Goal: Task Accomplishment & Management: Use online tool/utility

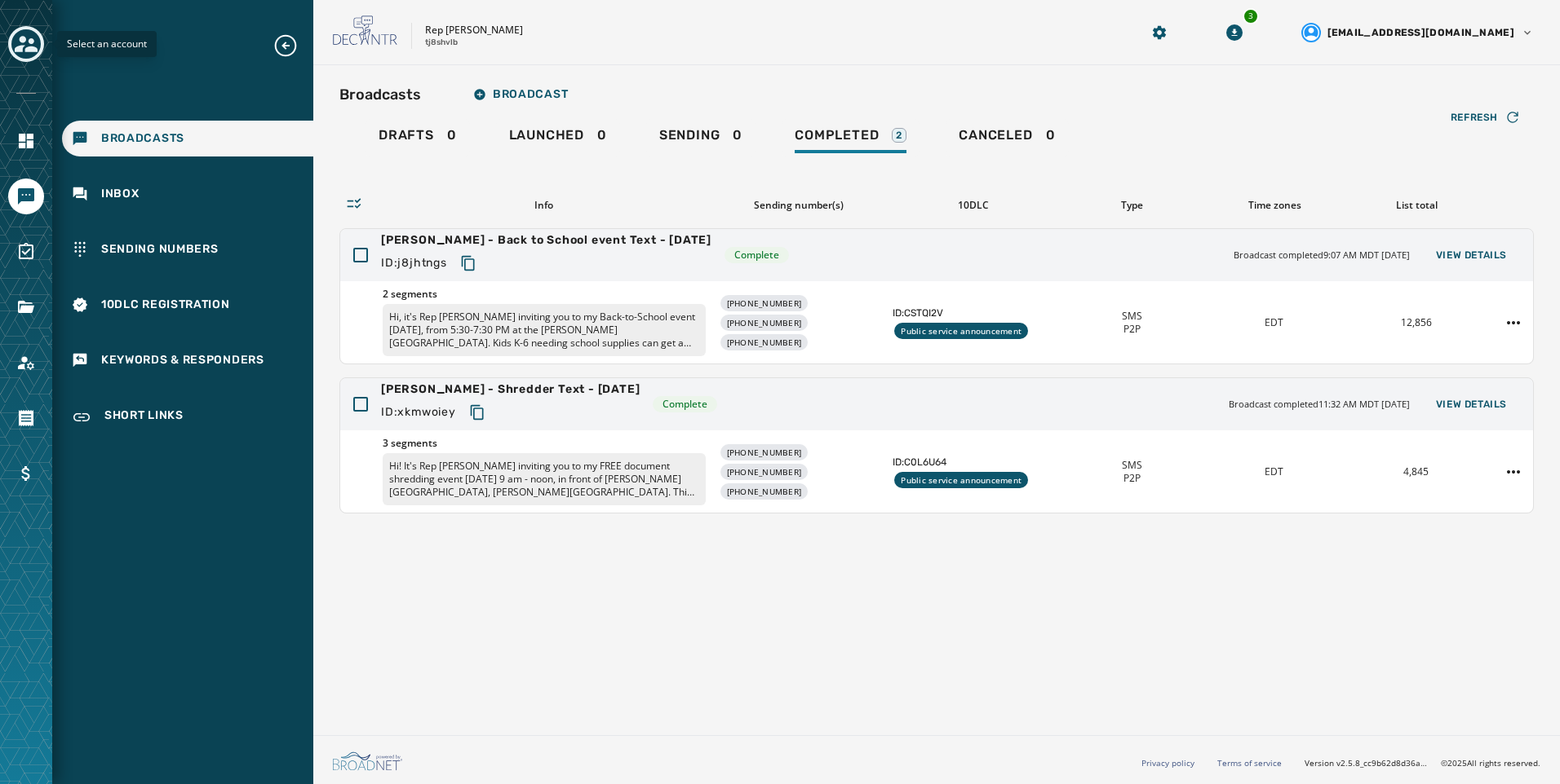
click at [25, 55] on icon "Toggle account select drawer" at bounding box center [26, 44] width 23 height 23
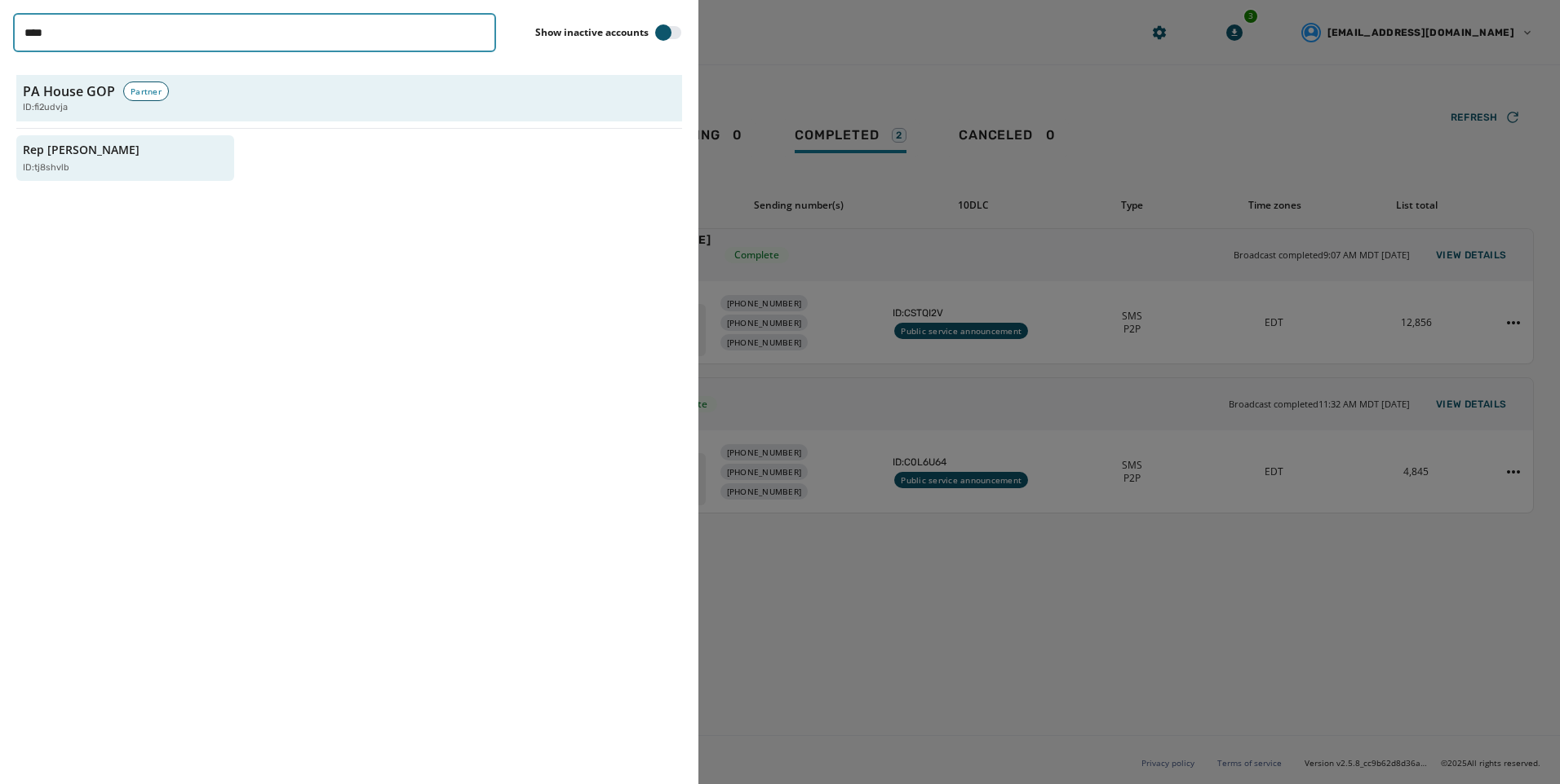
drag, startPoint x: 281, startPoint y: 30, endPoint x: -3, endPoint y: 44, distance: 284.3
click at [0, 44] on html "Broadcasts Inbox Sending Numbers 10DLC Registration Keywords & Responders Short…" at bounding box center [780, 392] width 1560 height 784
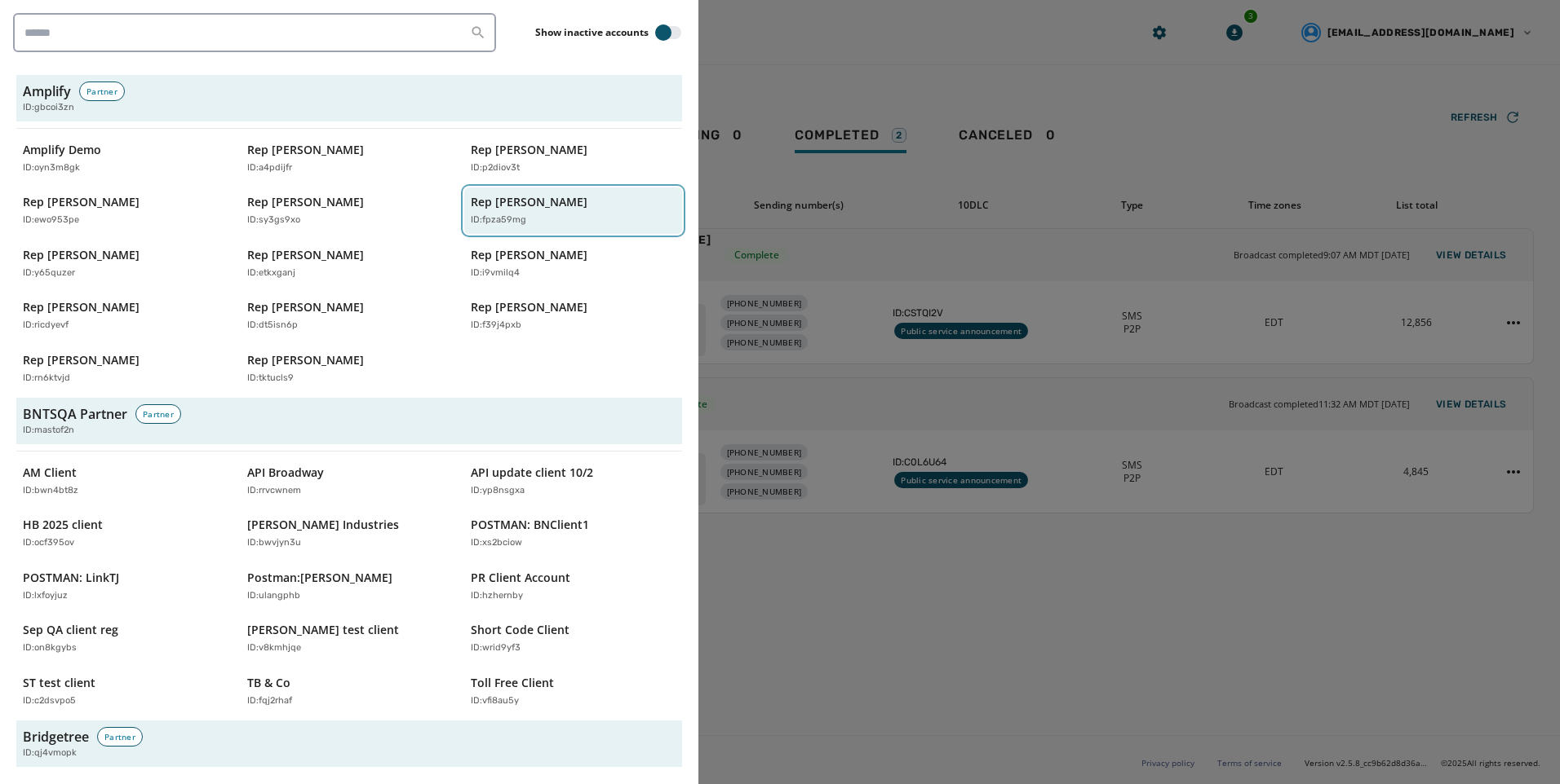
click at [517, 213] on div "Rep [PERSON_NAME] ID: fpza59mg" at bounding box center [564, 211] width 188 height 34
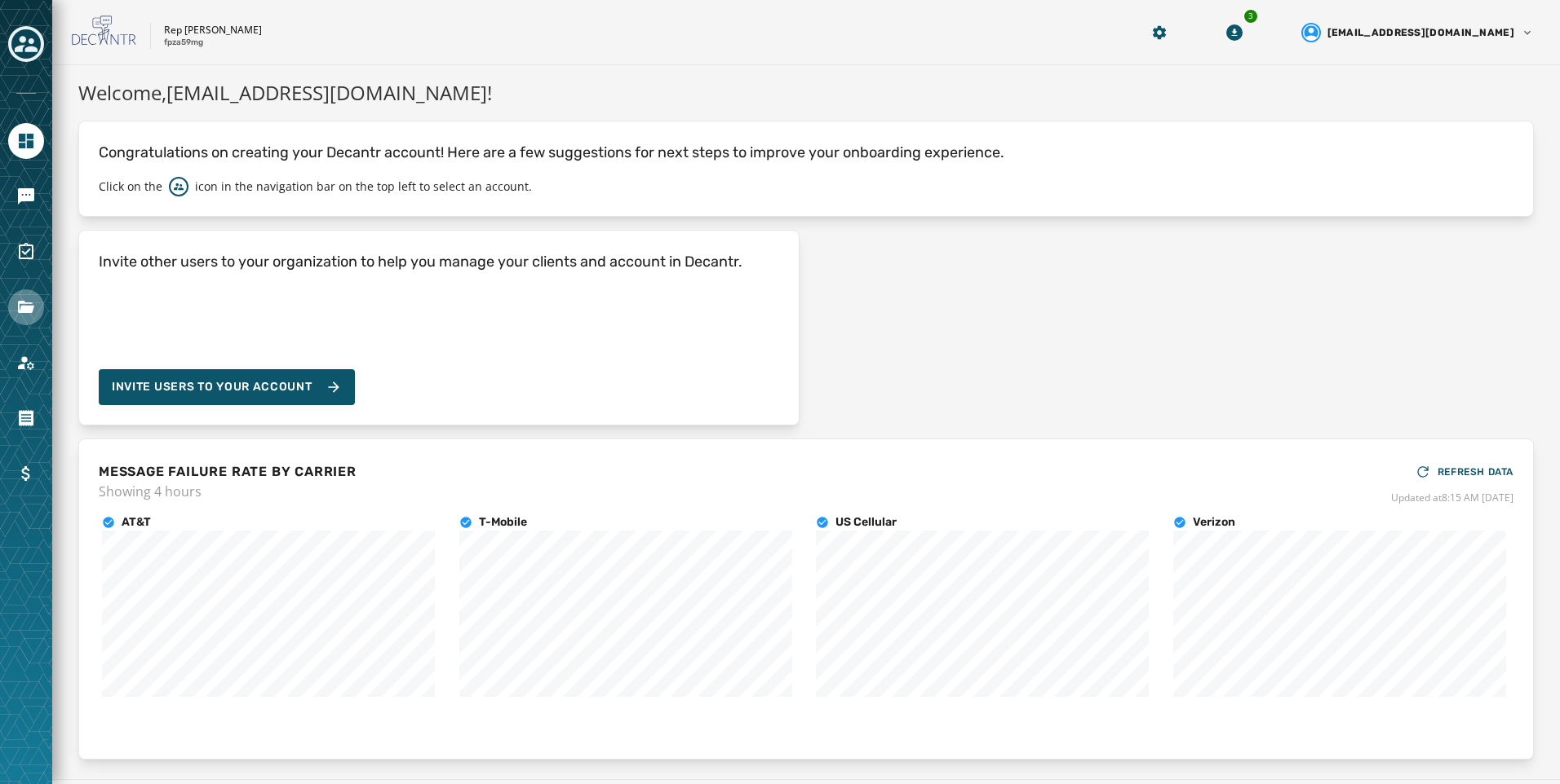
click at [22, 303] on icon "Navigate to Files" at bounding box center [26, 307] width 16 height 12
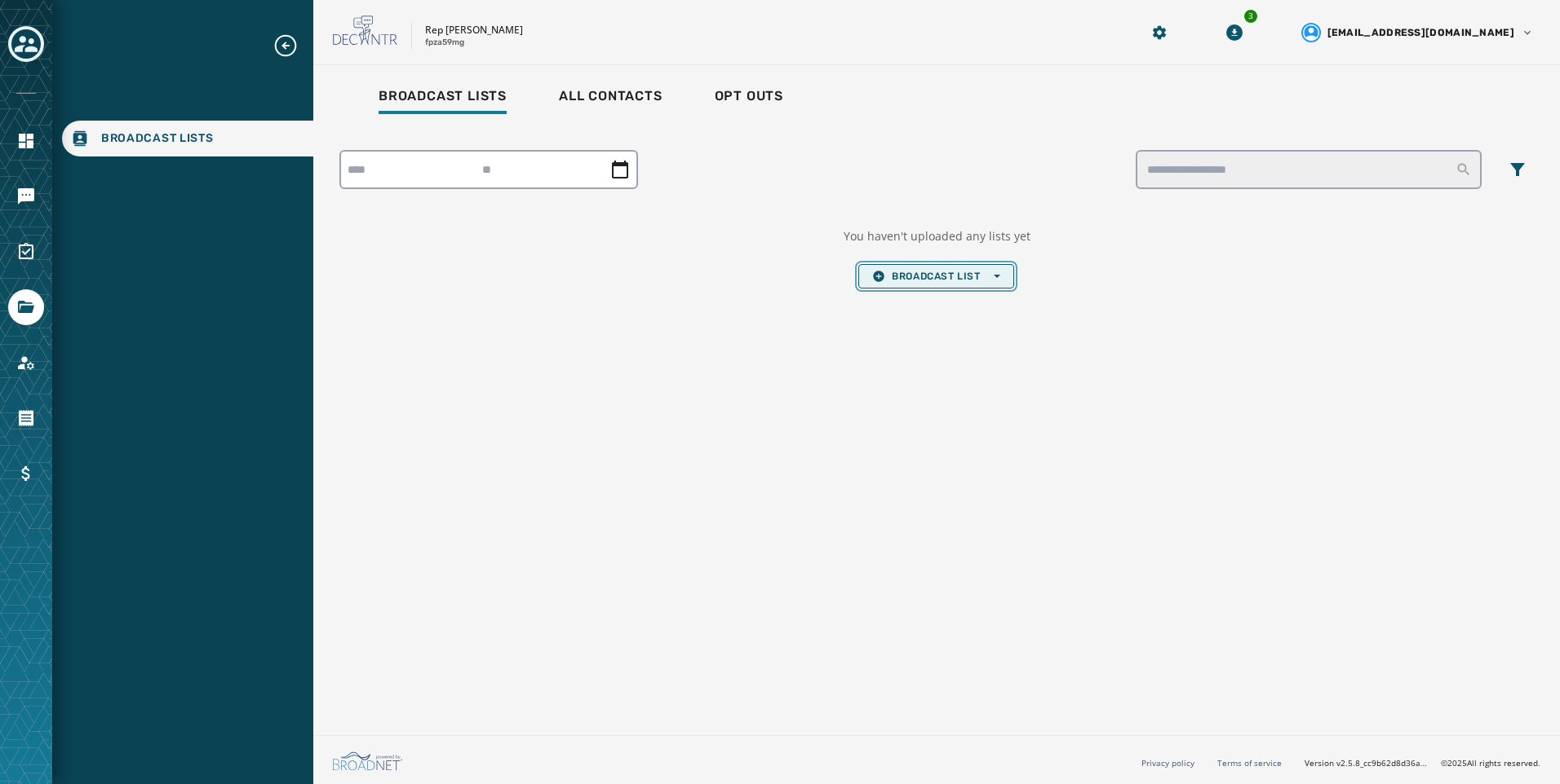
click at [937, 275] on span "Broadcast List Open options" at bounding box center [935, 276] width 127 height 13
click at [937, 298] on span "Upload List" at bounding box center [935, 301] width 127 height 13
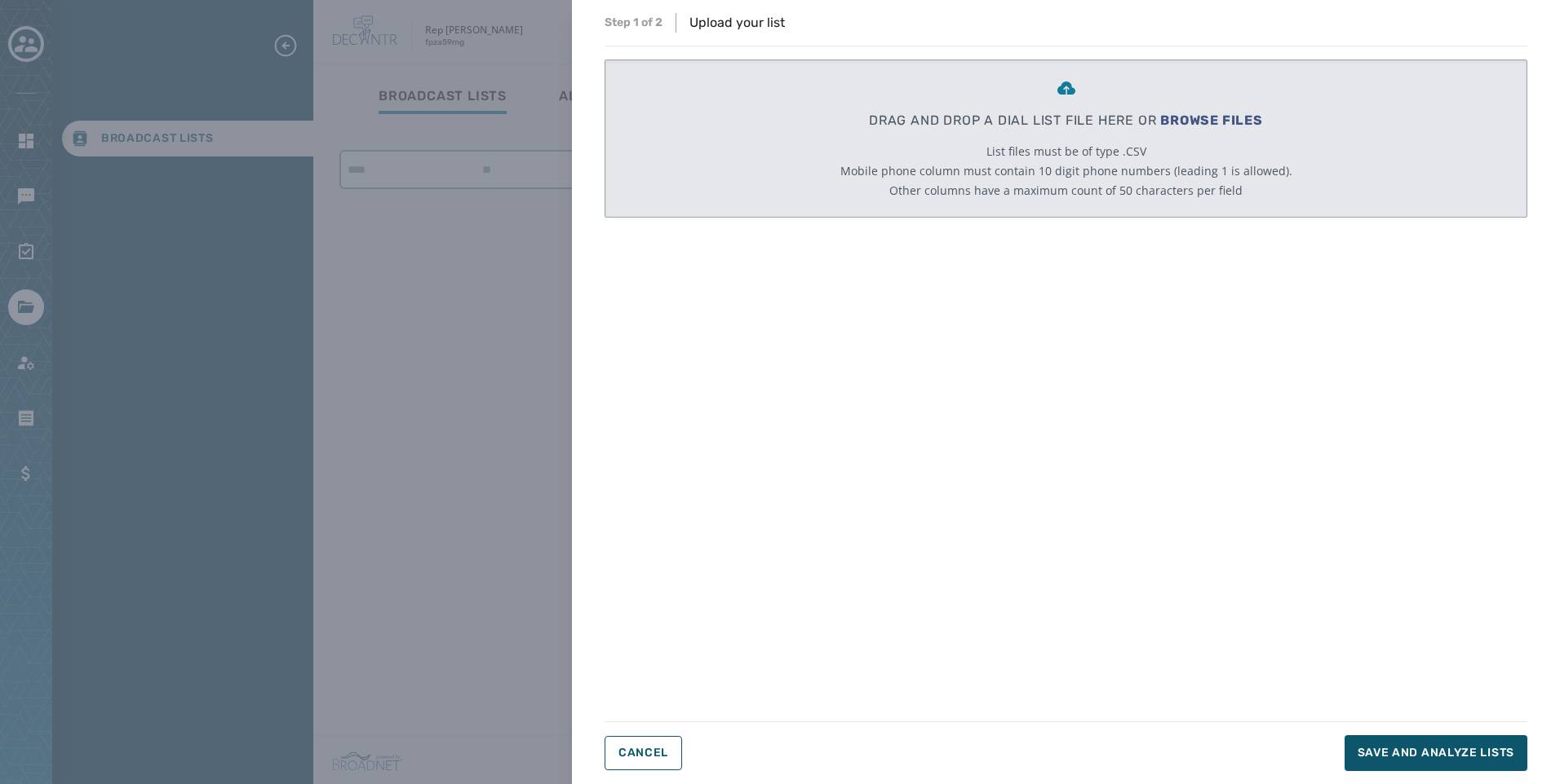
click at [1239, 120] on span "BROWSE FILES" at bounding box center [1211, 120] width 103 height 16
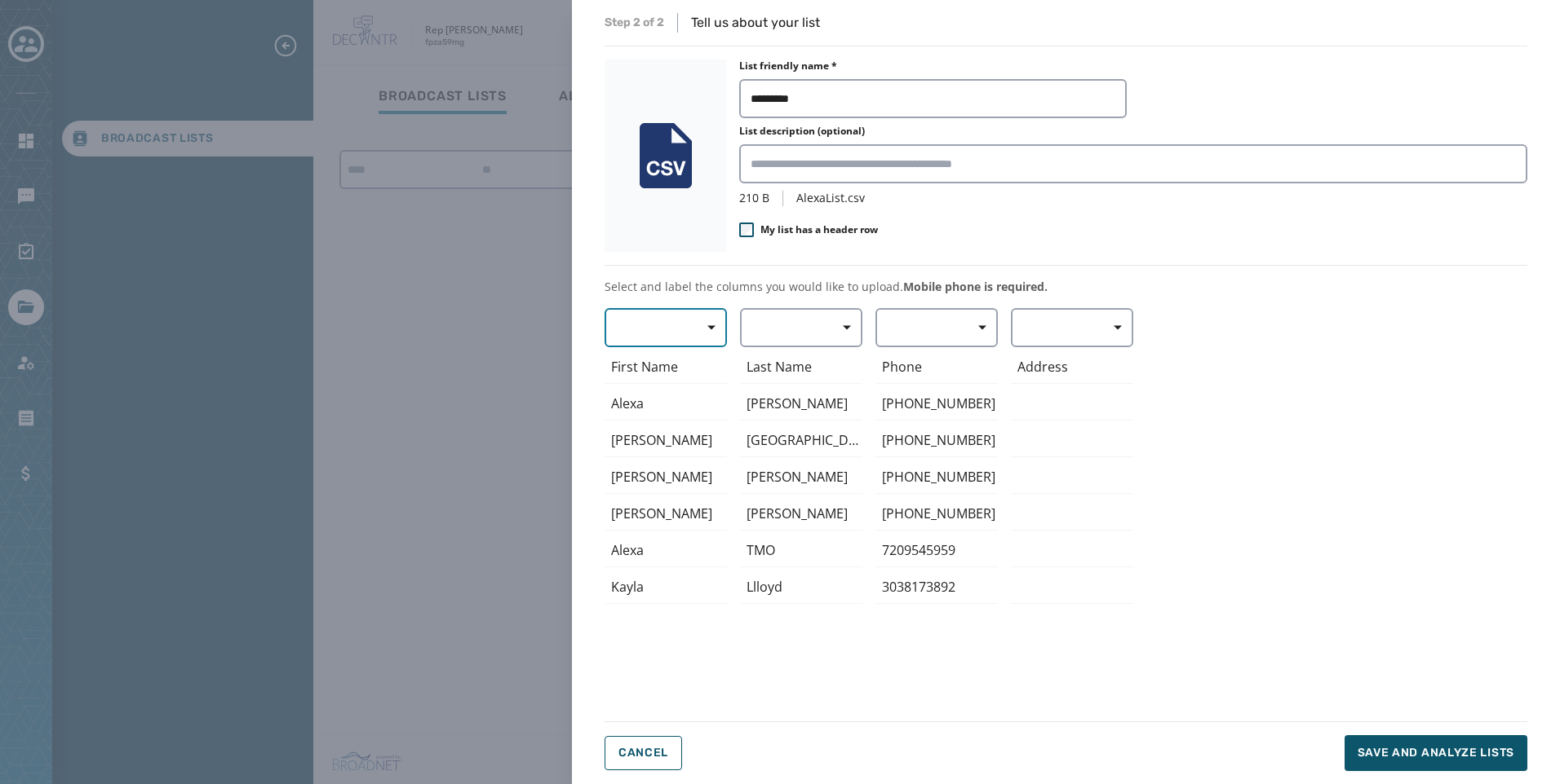
click at [654, 325] on button "button" at bounding box center [665, 327] width 122 height 39
click at [666, 420] on span "First Name" at bounding box center [661, 424] width 75 height 16
click at [751, 318] on button "button" at bounding box center [801, 327] width 122 height 39
click at [808, 451] on span "Last Name" at bounding box center [796, 453] width 75 height 16
click at [900, 340] on button "button" at bounding box center [936, 327] width 122 height 39
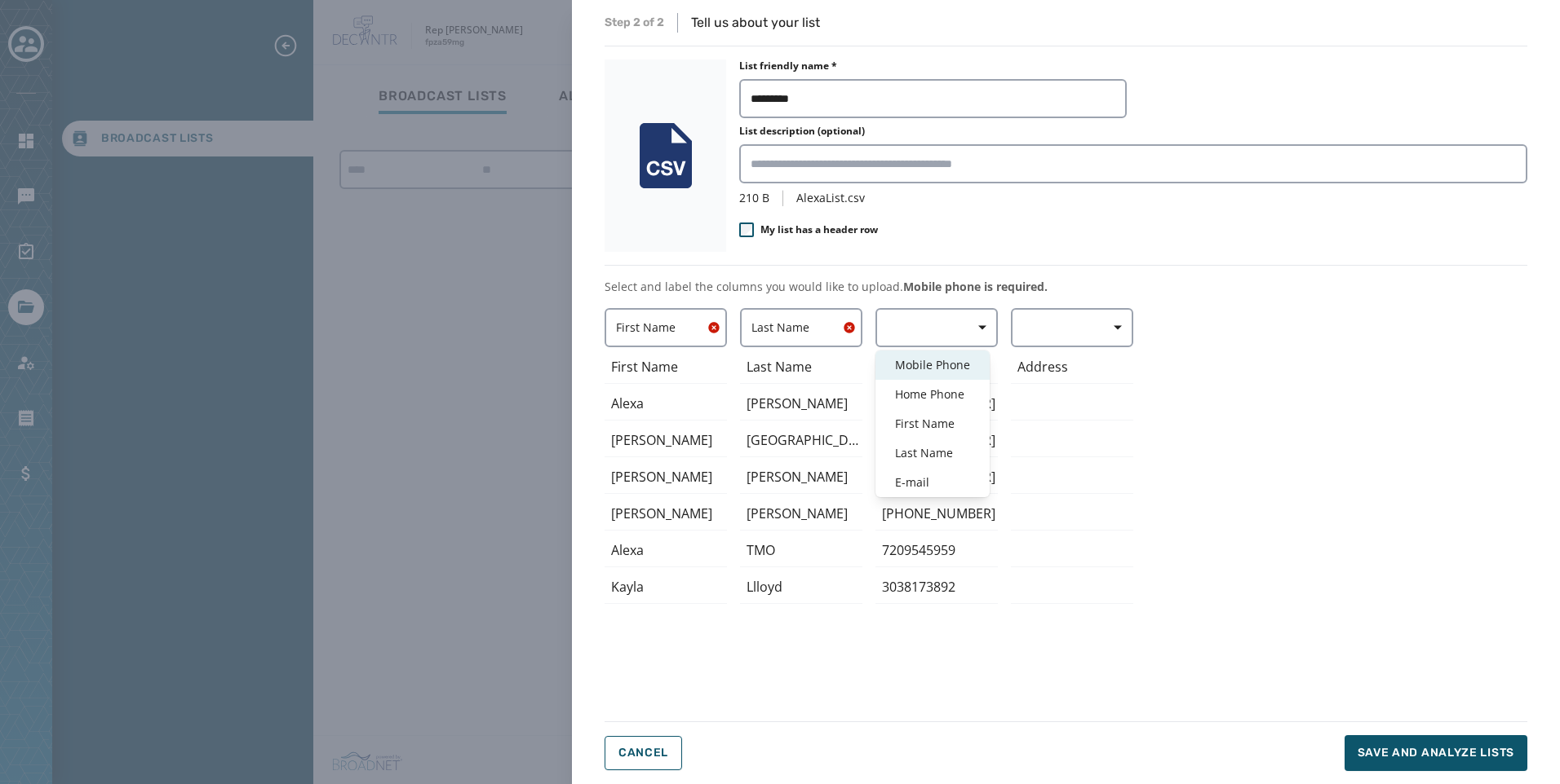
click at [928, 370] on span "Mobile Phone" at bounding box center [932, 365] width 75 height 16
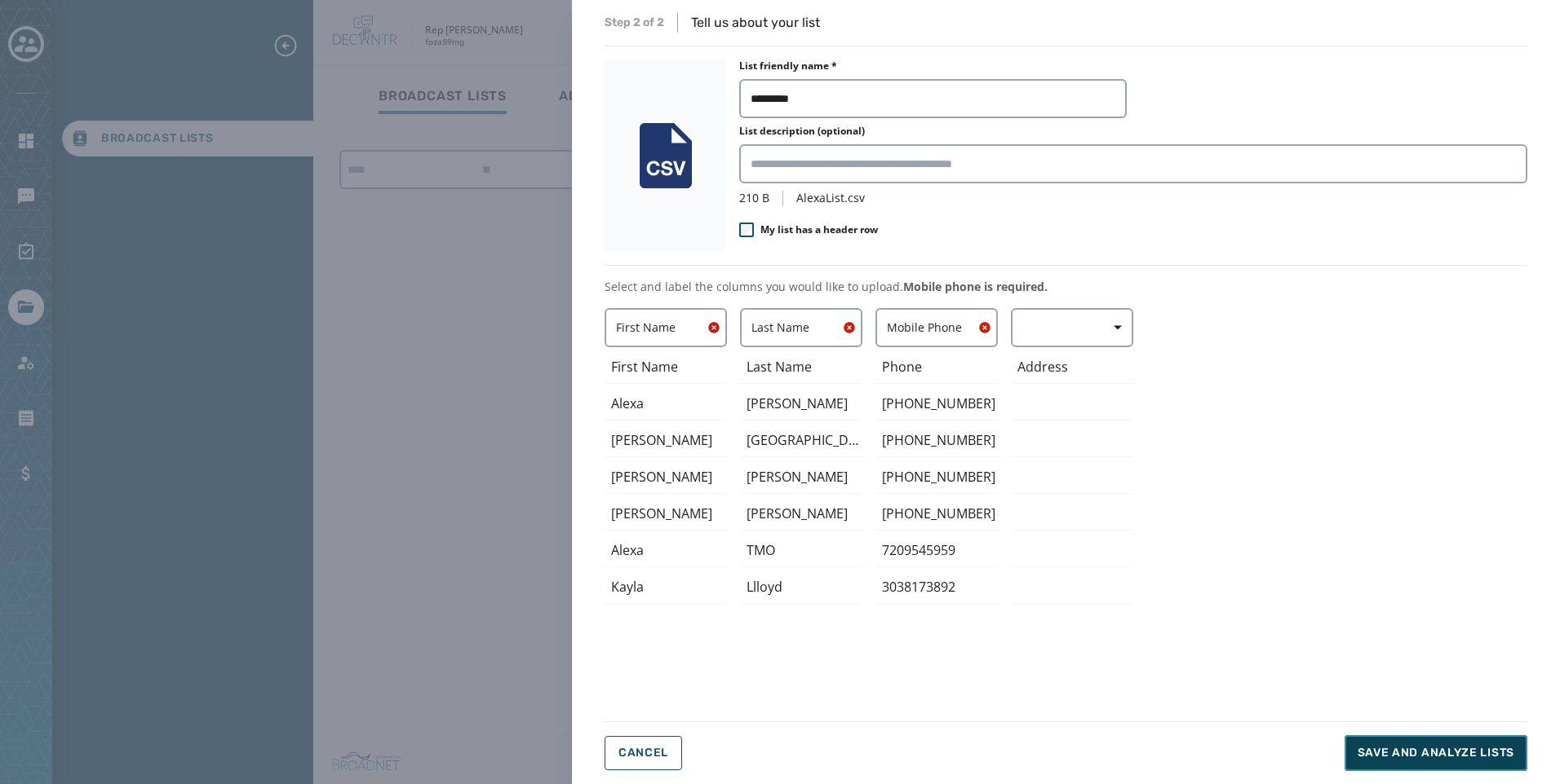
click at [1445, 740] on button "Save and analyze lists" at bounding box center [1435, 753] width 183 height 36
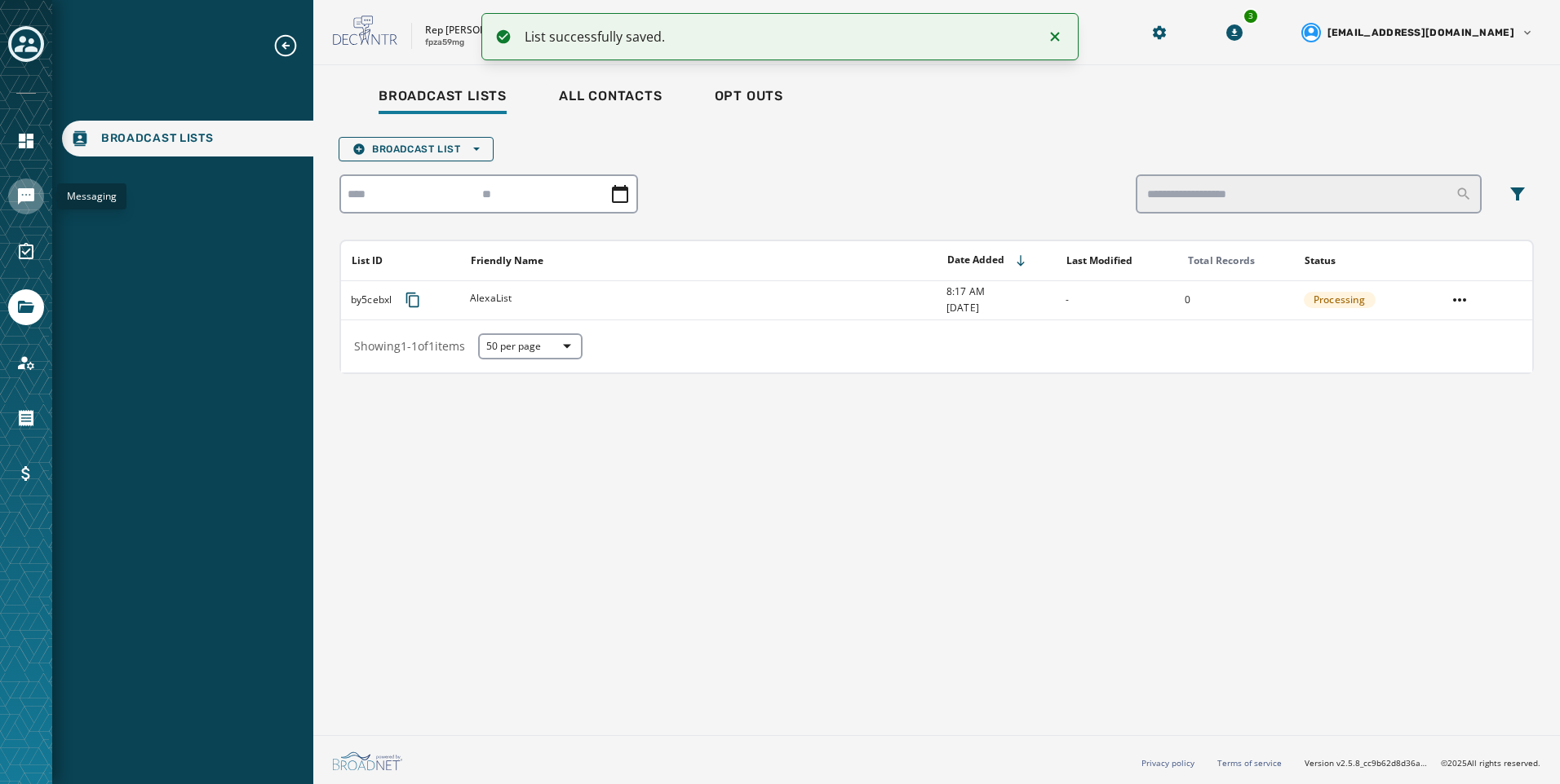
click at [17, 199] on icon "Navigate to Messaging" at bounding box center [26, 197] width 20 height 20
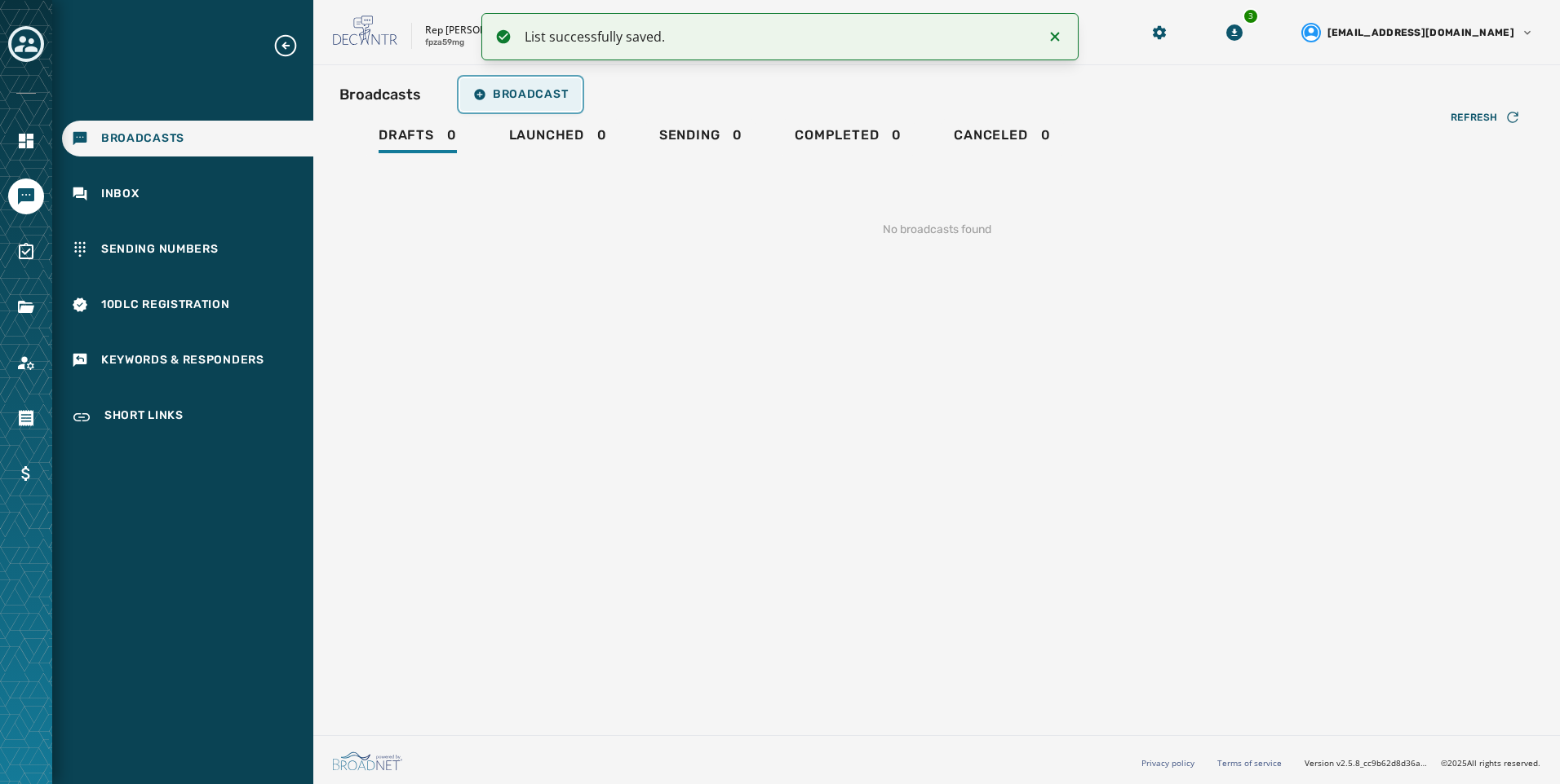
click at [512, 90] on span "Broadcast" at bounding box center [520, 94] width 94 height 13
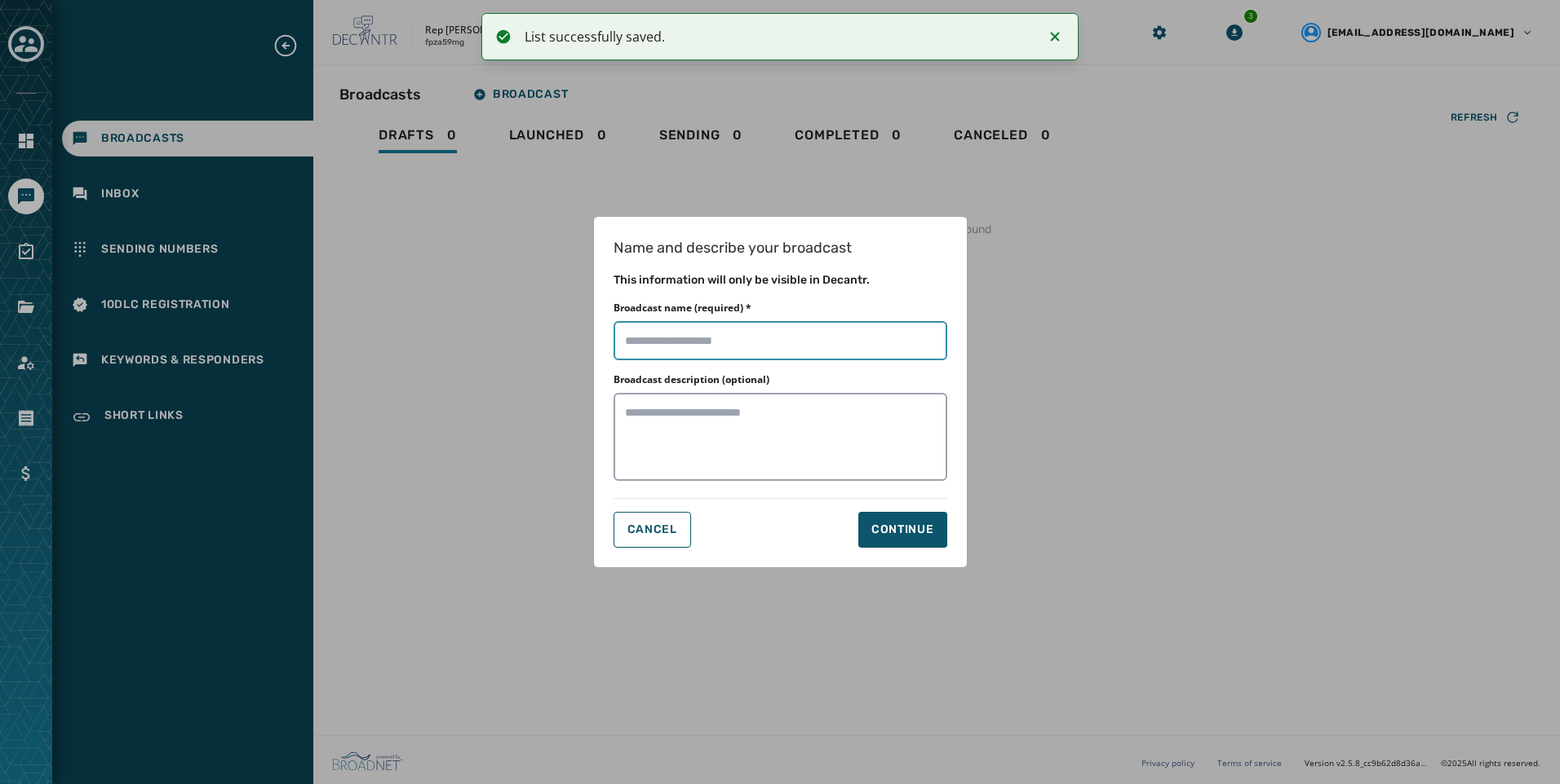
click at [870, 343] on input "Broadcast name (required) *" at bounding box center [780, 340] width 334 height 39
type input "**********"
click at [883, 534] on div "Continue" at bounding box center [902, 529] width 62 height 16
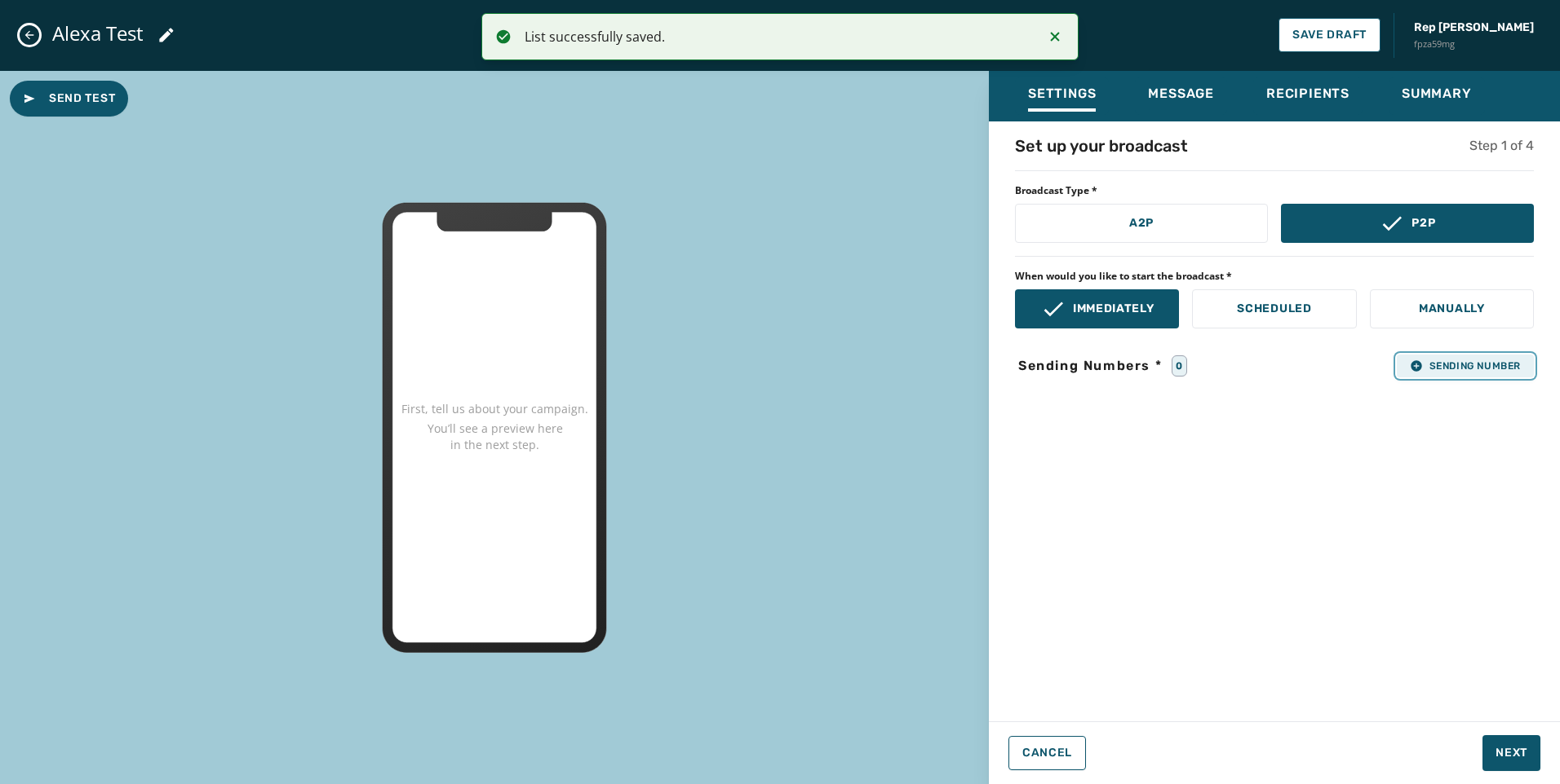
click at [1438, 366] on span "Sending Number" at bounding box center [1465, 366] width 111 height 13
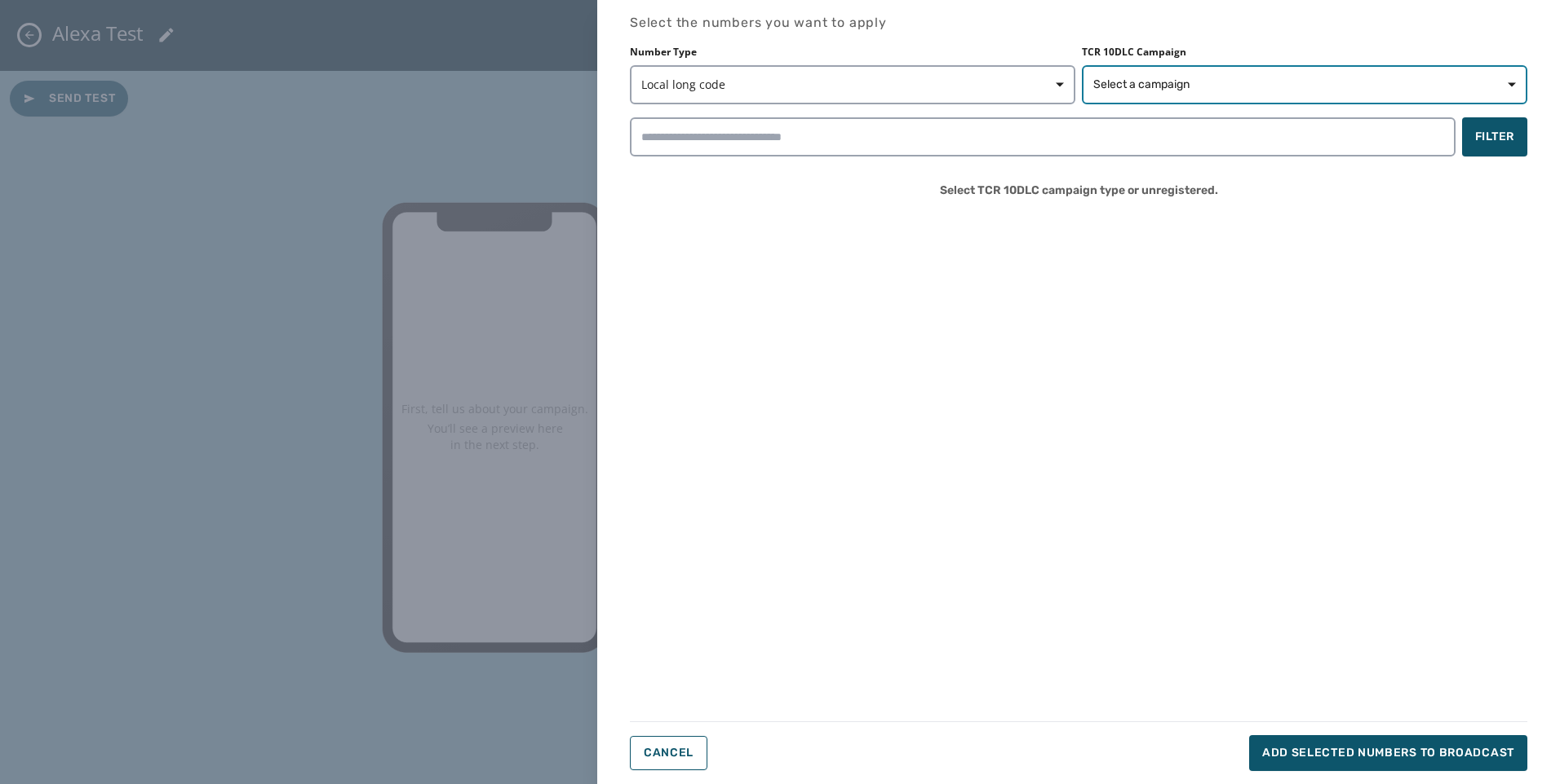
click at [1262, 100] on button "Select a campaign" at bounding box center [1304, 84] width 445 height 39
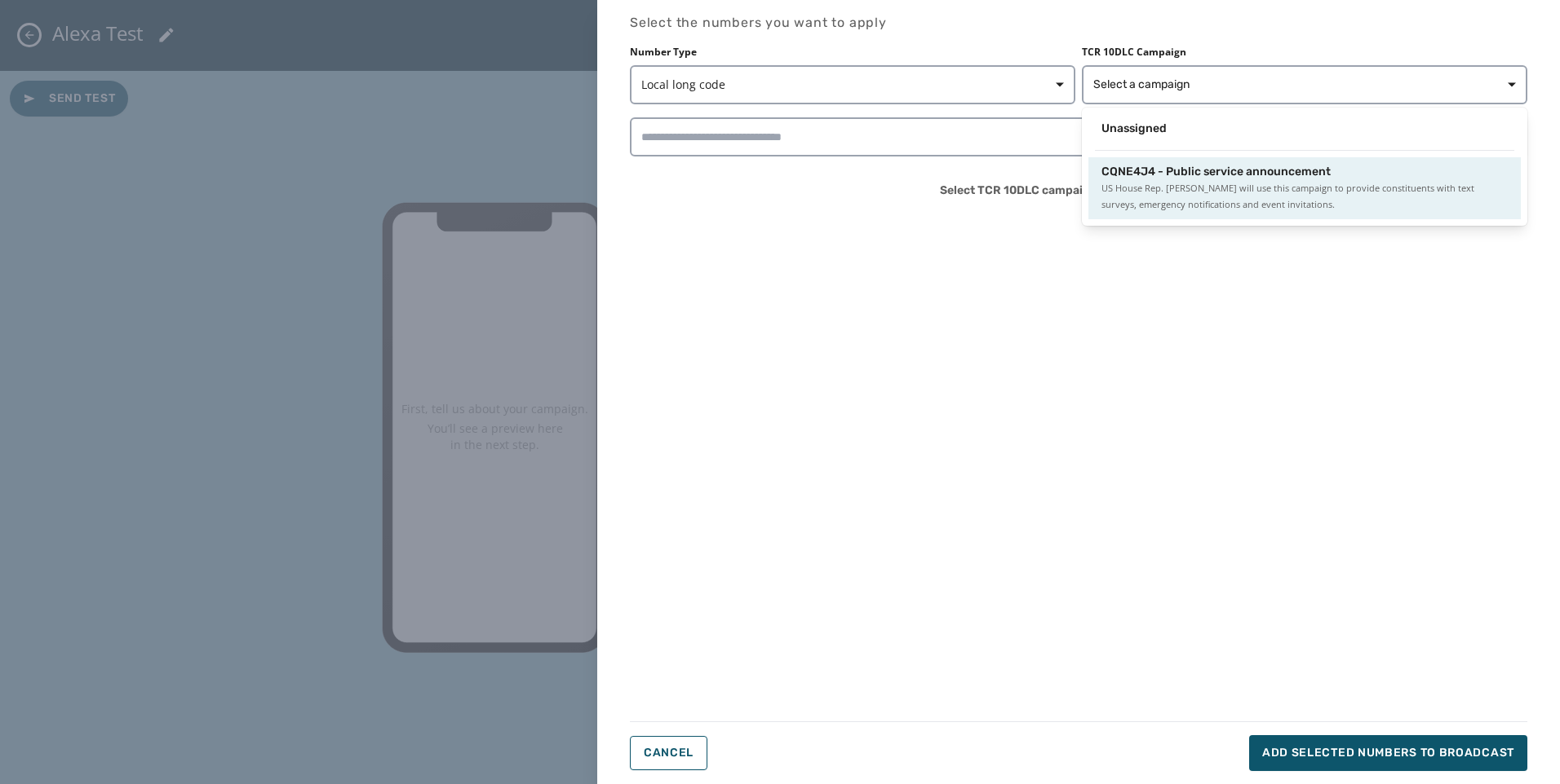
click at [1125, 178] on span "CQNE4J4 - Public service announcement" at bounding box center [1216, 172] width 229 height 16
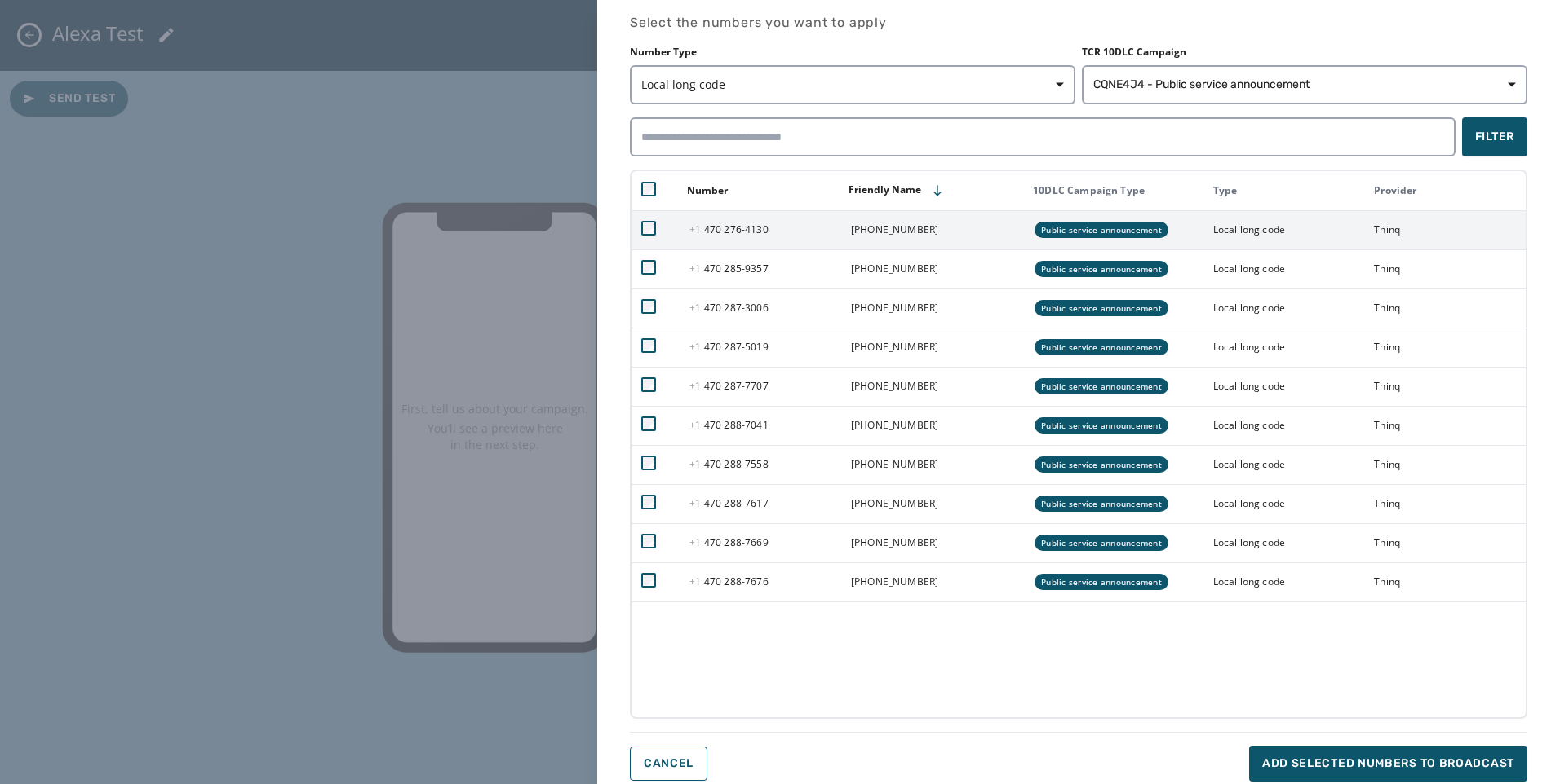
click at [783, 233] on td "[PHONE_NUMBER] - 4130" at bounding box center [760, 230] width 161 height 39
click at [643, 238] on td at bounding box center [655, 230] width 49 height 39
click at [727, 235] on span "[PHONE_NUMBER] - 4130" at bounding box center [728, 230] width 78 height 14
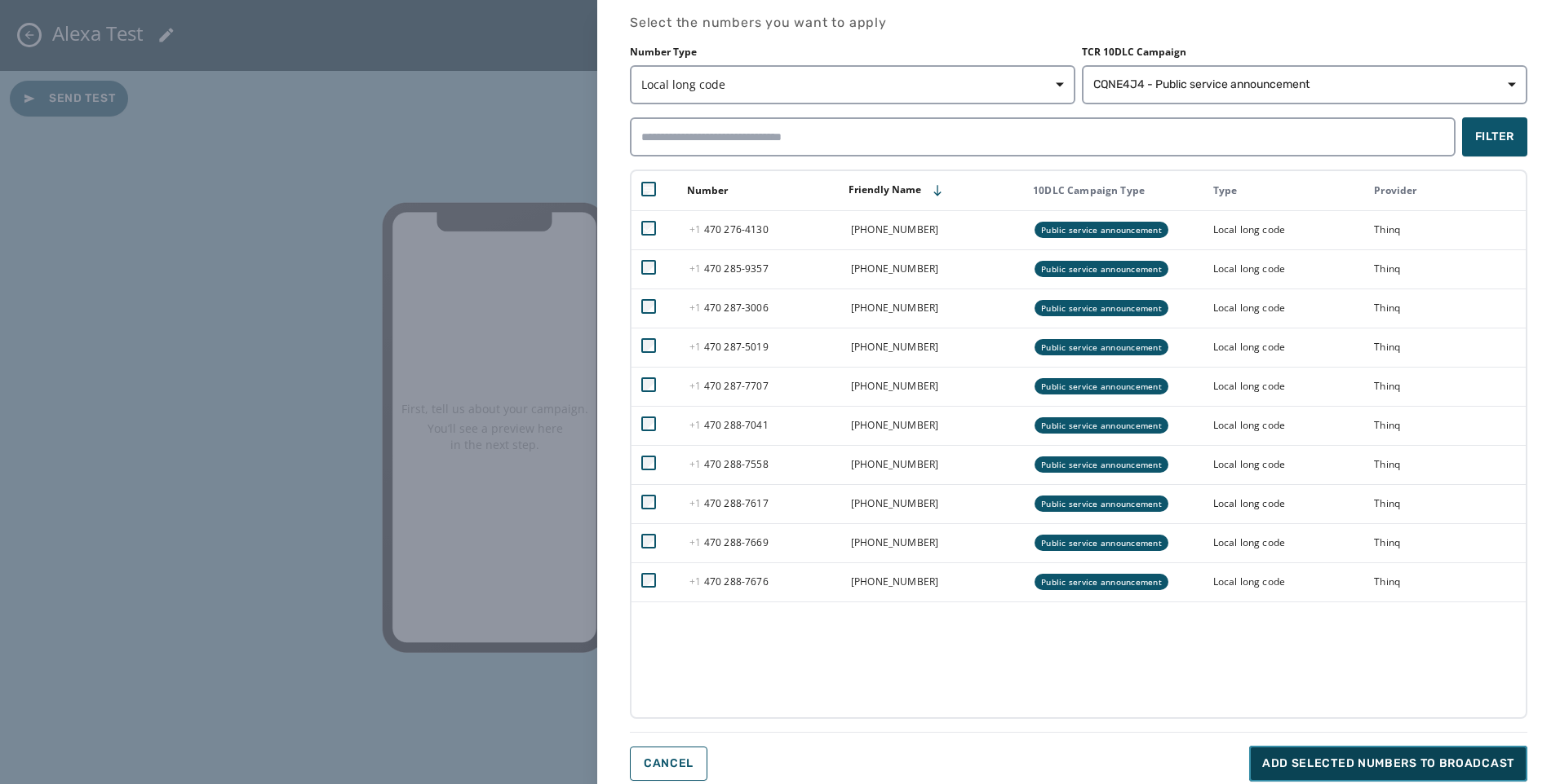
click at [1372, 769] on span "Add selected numbers to broadcast" at bounding box center [1388, 763] width 252 height 16
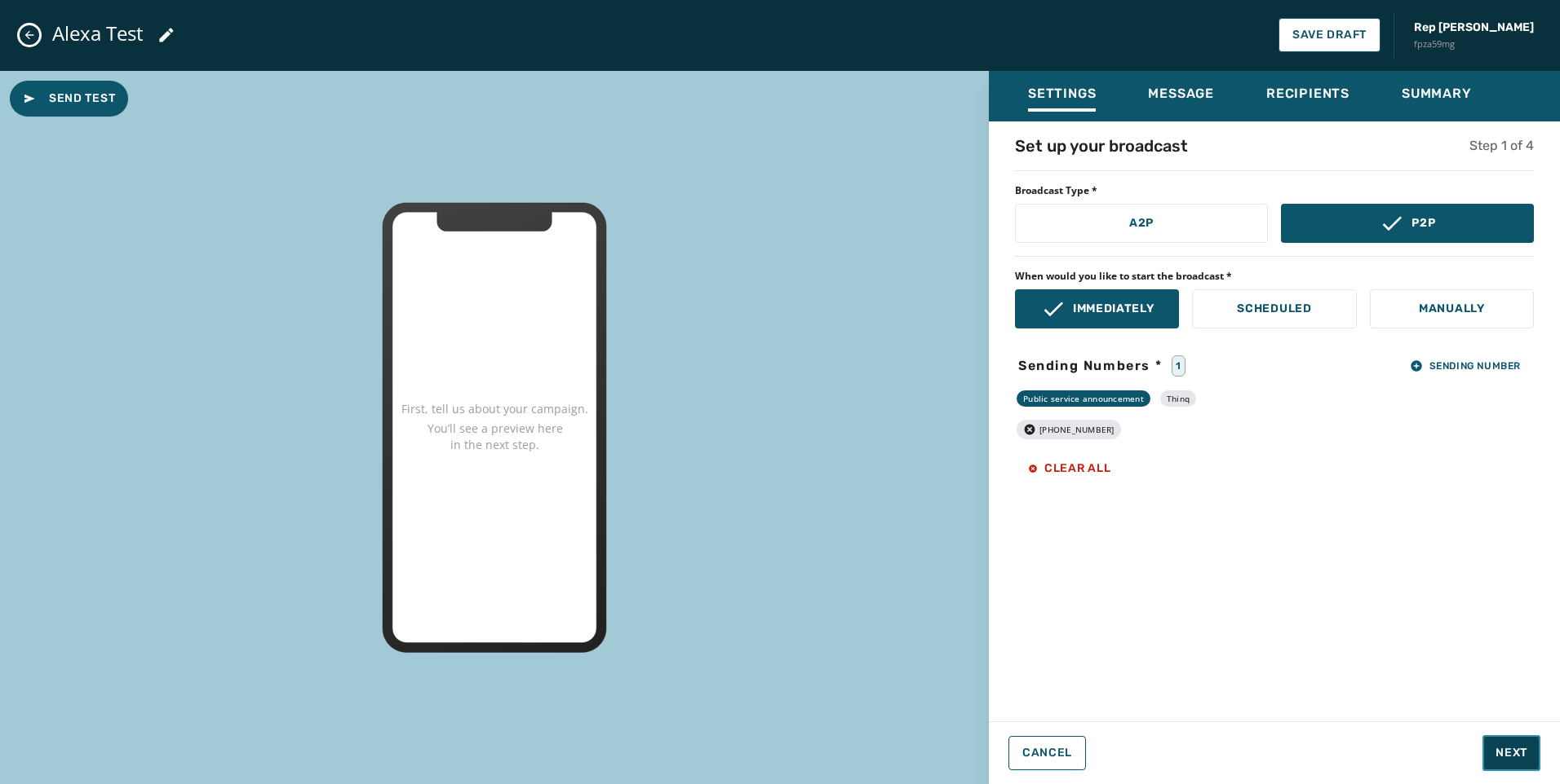
click at [1504, 767] on button "Next" at bounding box center [1511, 753] width 58 height 36
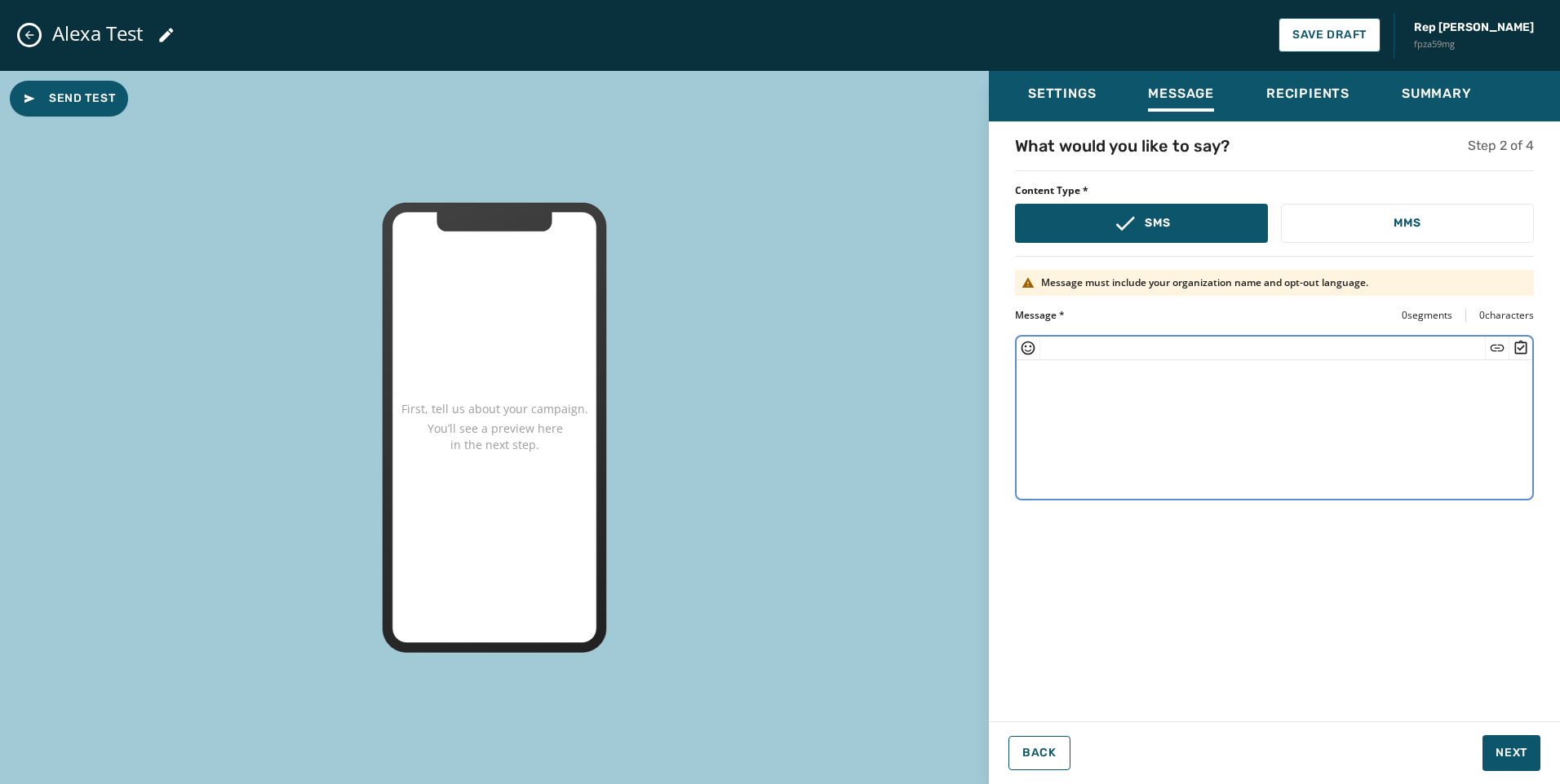
paste textarea "**********"
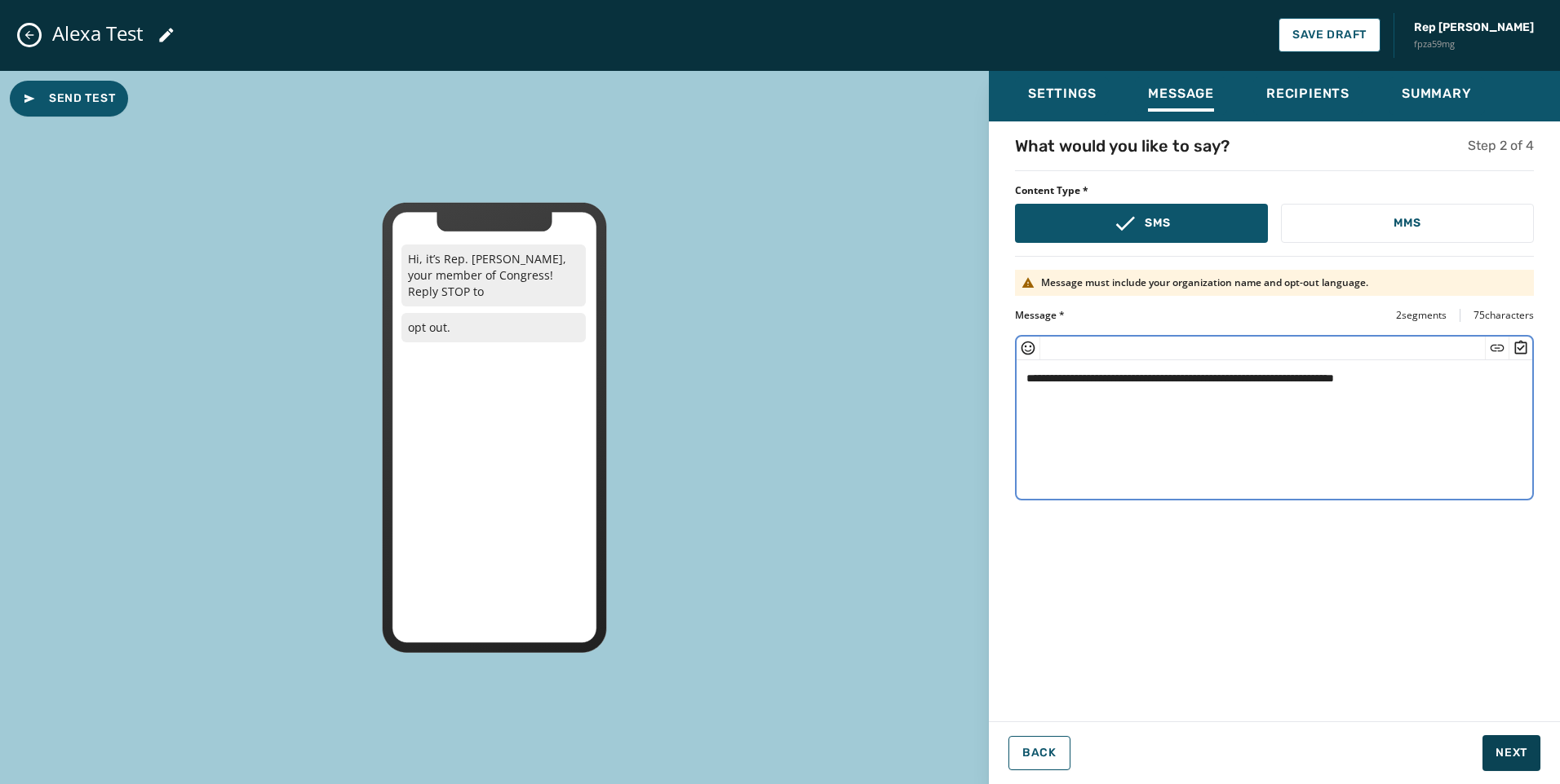
type textarea "**********"
click at [1512, 754] on span "Next" at bounding box center [1511, 753] width 32 height 16
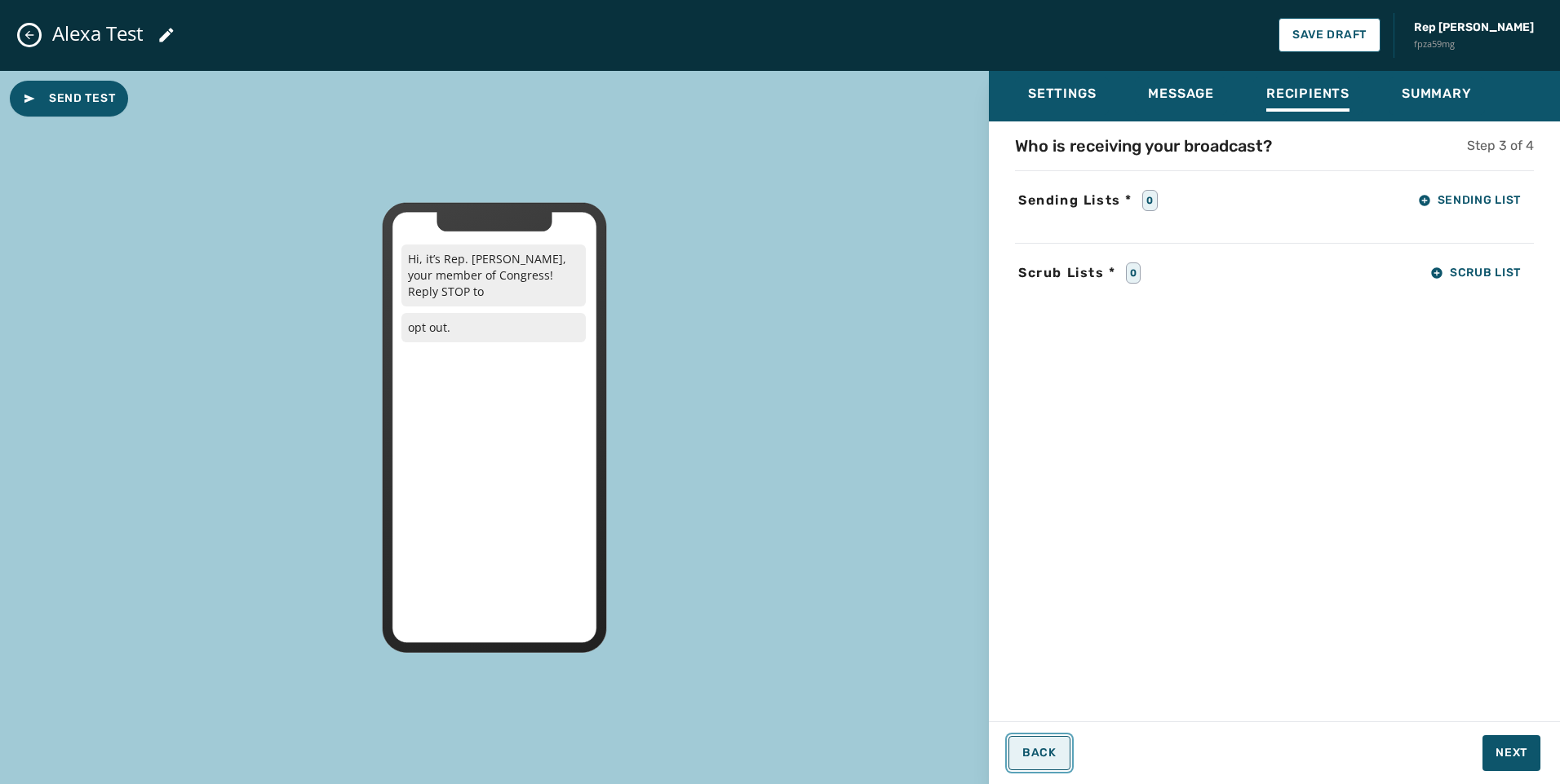
click at [1039, 743] on button "Back" at bounding box center [1039, 754] width 62 height 35
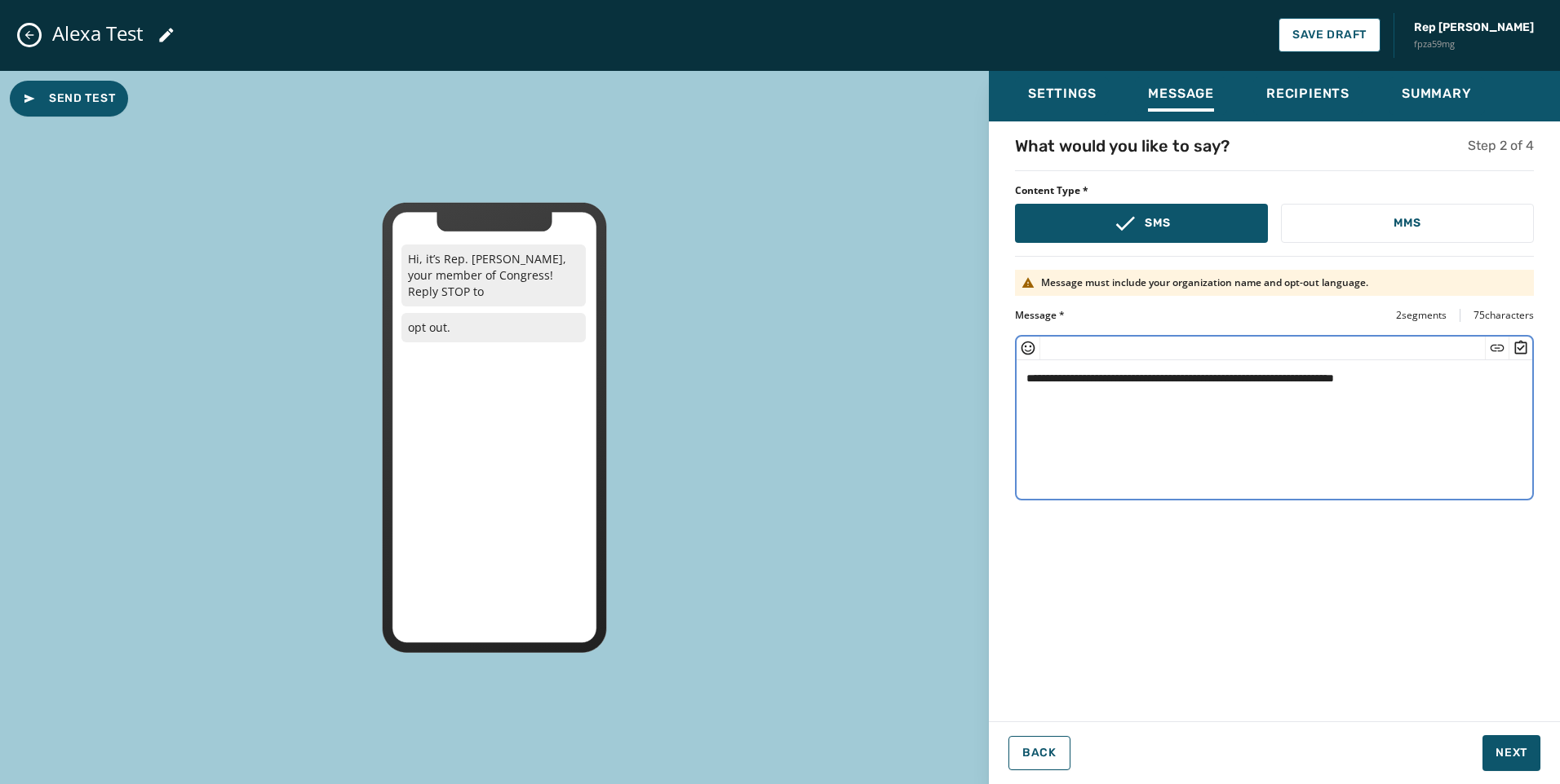
click at [1052, 378] on textarea "**********" at bounding box center [1274, 427] width 516 height 133
type textarea "**********"
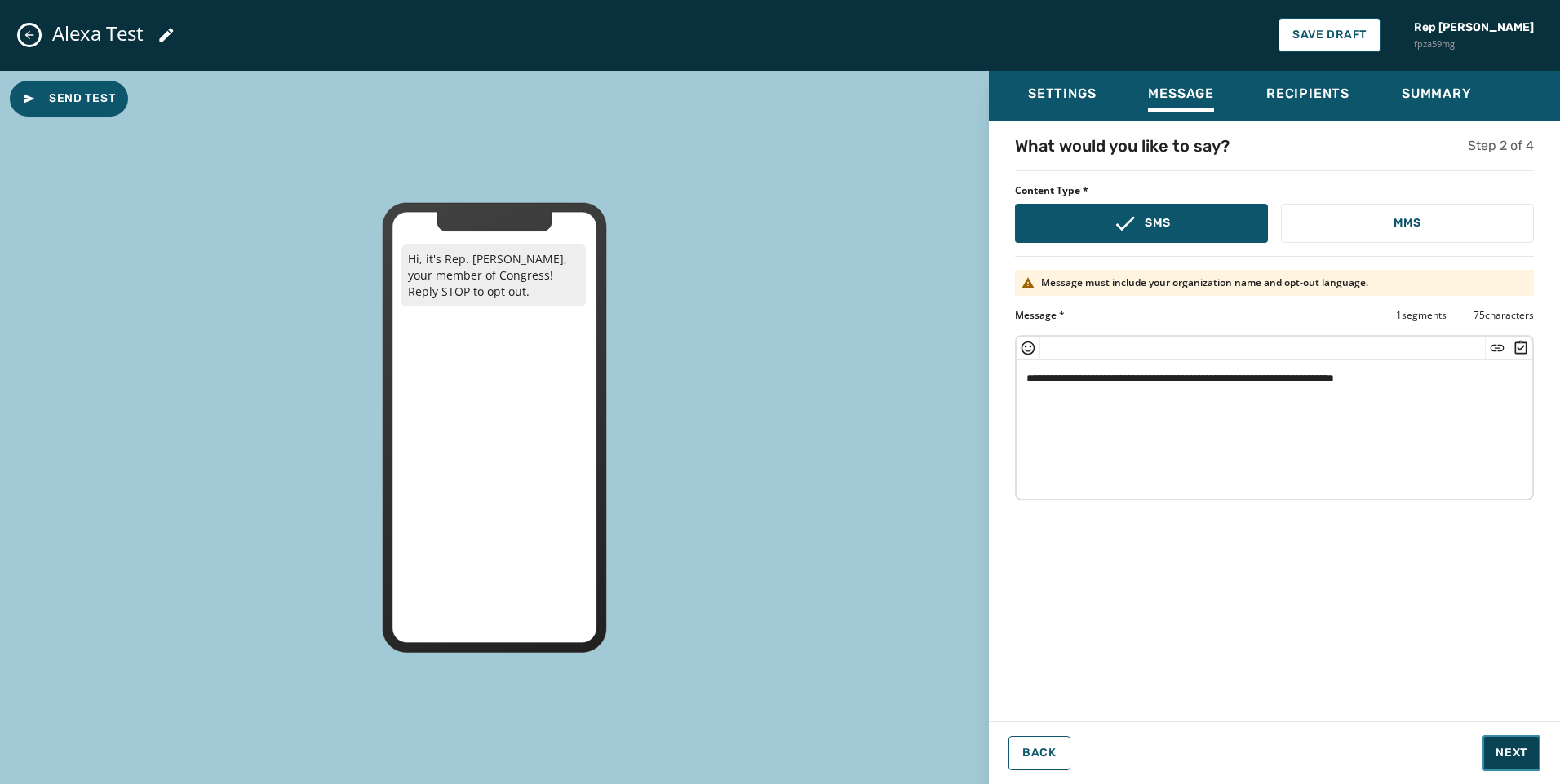
click at [1518, 754] on span "Next" at bounding box center [1511, 753] width 32 height 16
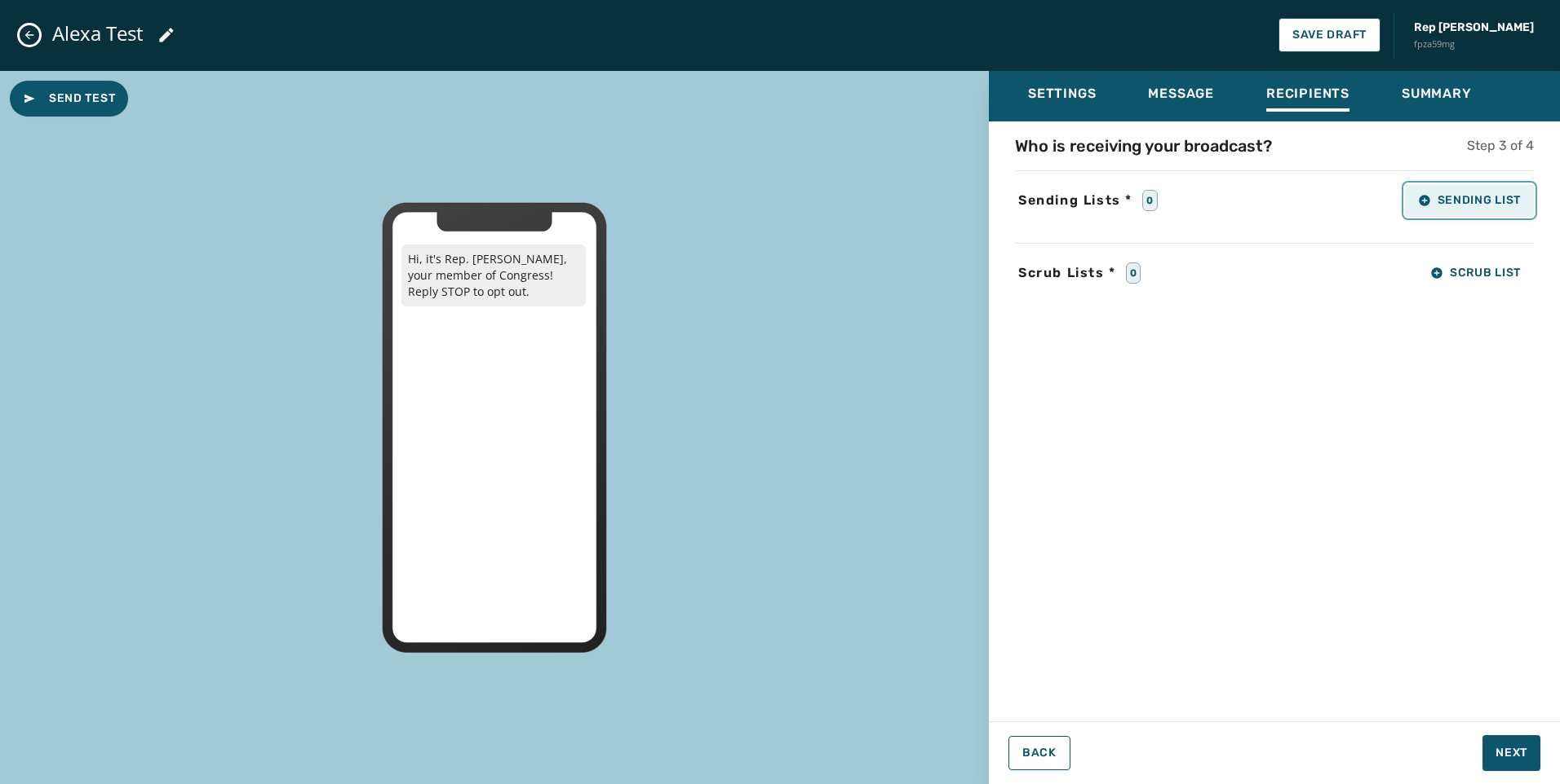
click at [1481, 194] on span "Sending List" at bounding box center [1469, 200] width 103 height 13
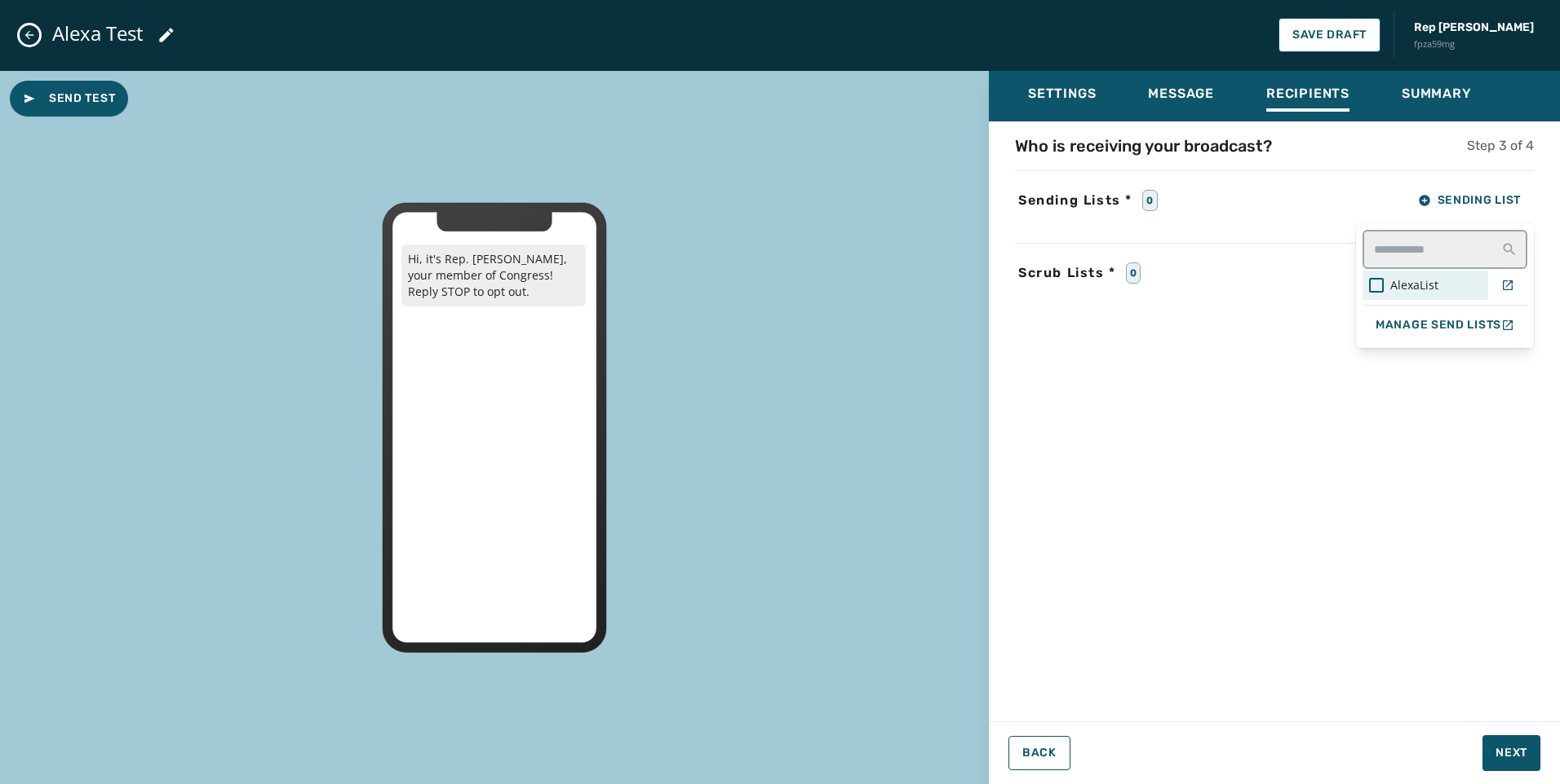
click at [1428, 291] on span "AlexaList" at bounding box center [1414, 285] width 49 height 16
click at [1505, 755] on div "Settings Message Recipients Summary Who is receiving your broadcast? Step 3 of …" at bounding box center [1274, 421] width 571 height 701
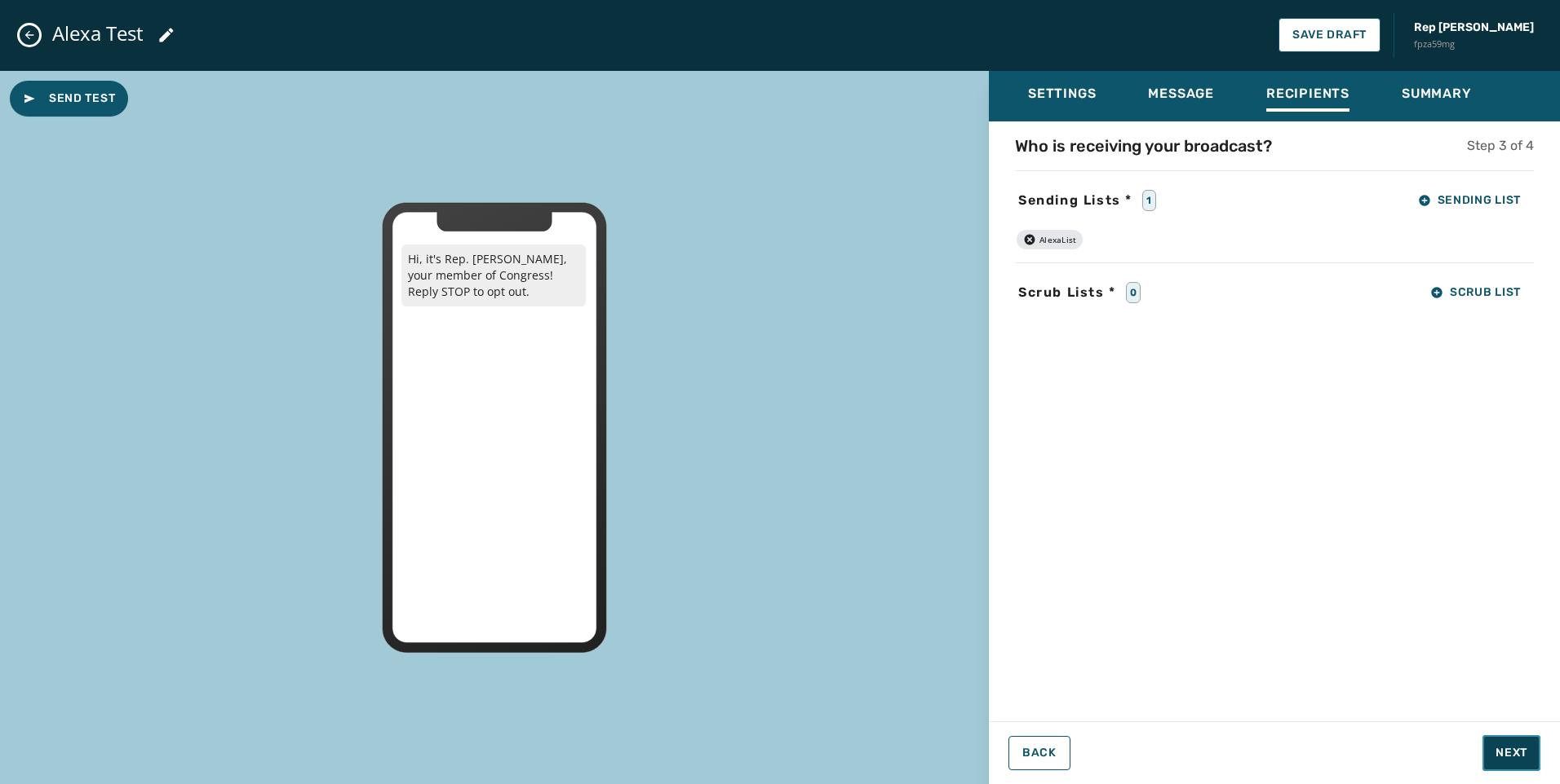
click at [1505, 755] on span "Next" at bounding box center [1511, 753] width 32 height 16
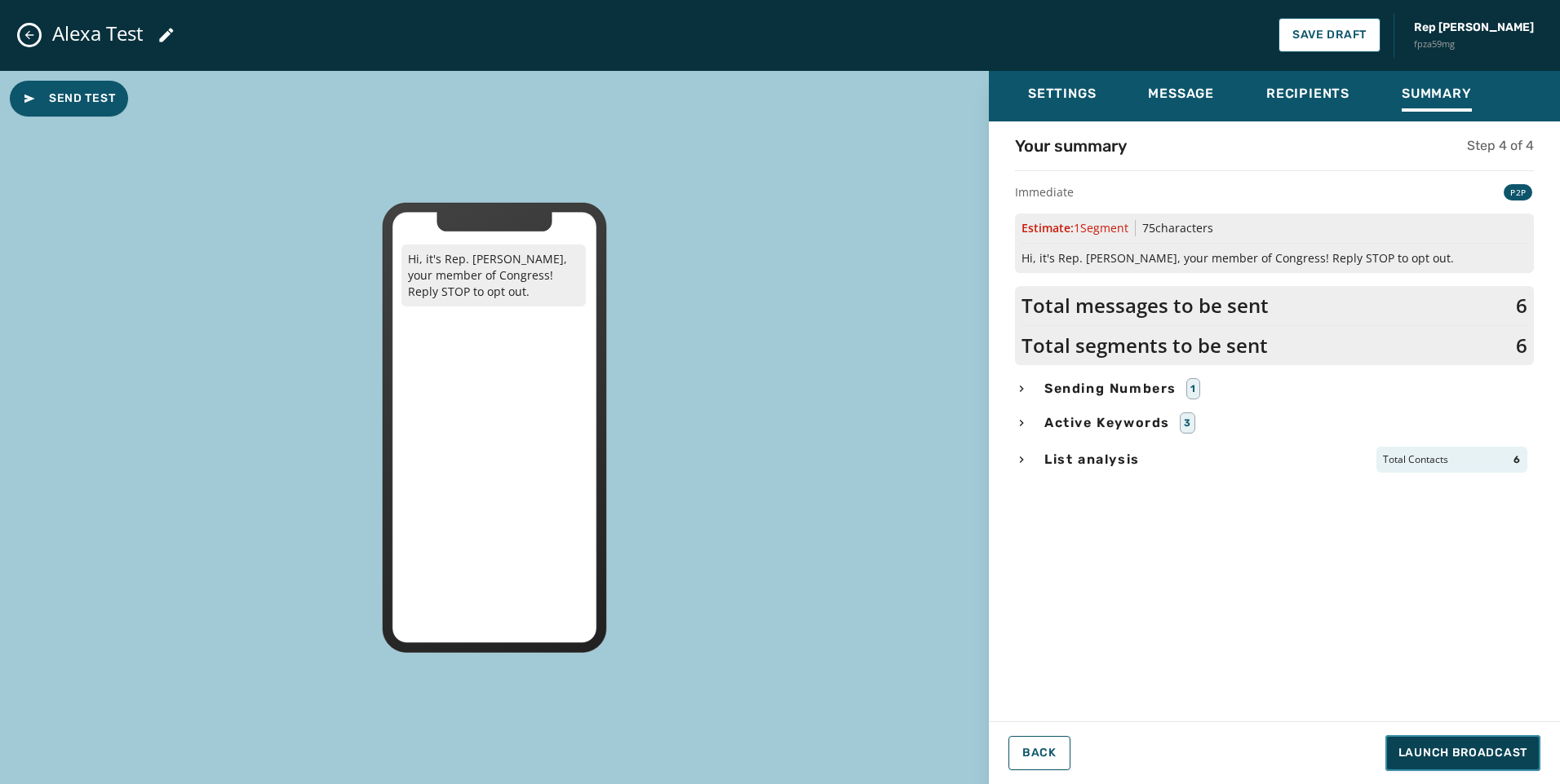
click at [1505, 755] on span "Launch Broadcast" at bounding box center [1462, 753] width 129 height 16
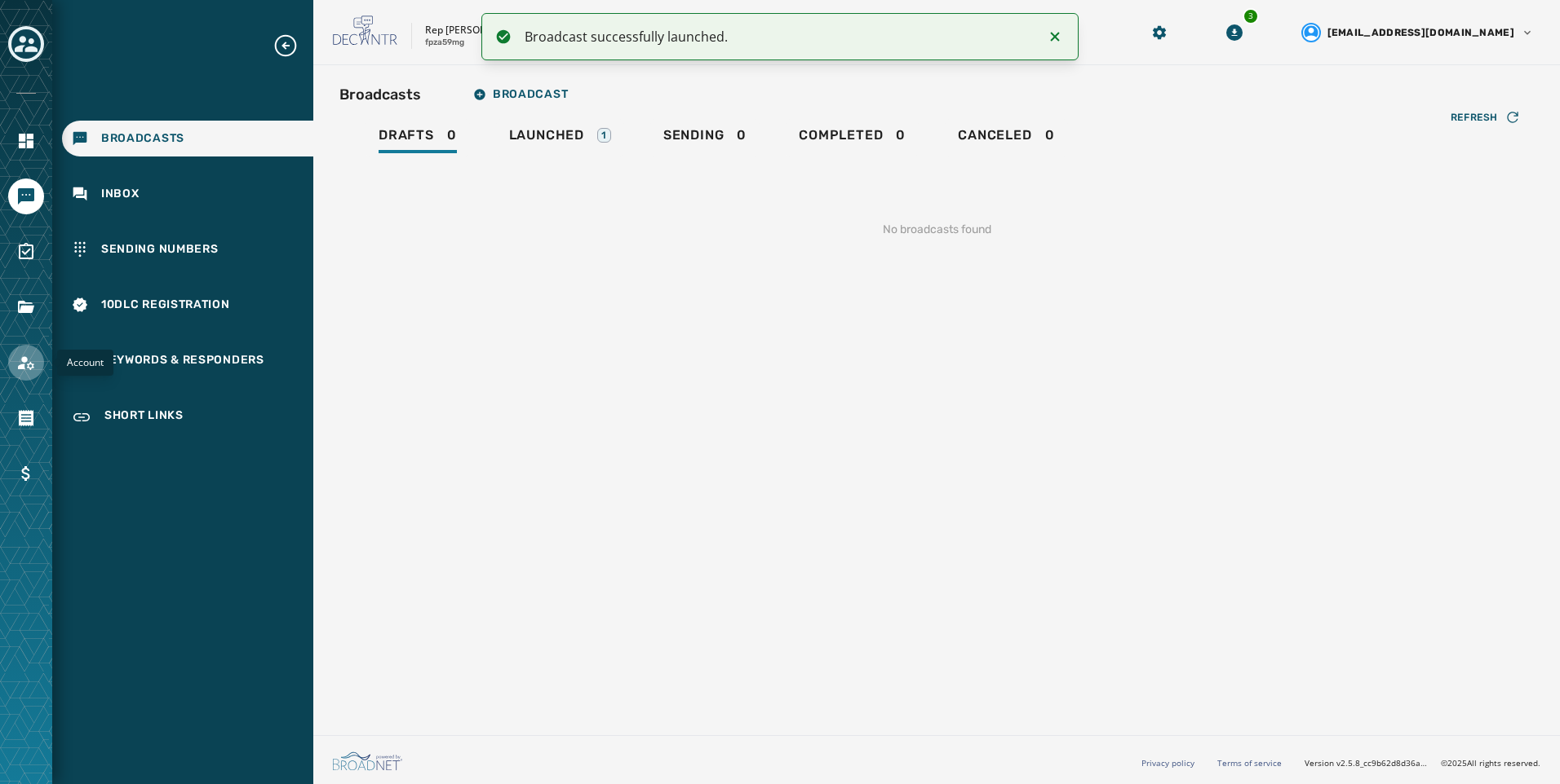
click at [21, 377] on link "Navigate to Account" at bounding box center [25, 362] width 36 height 36
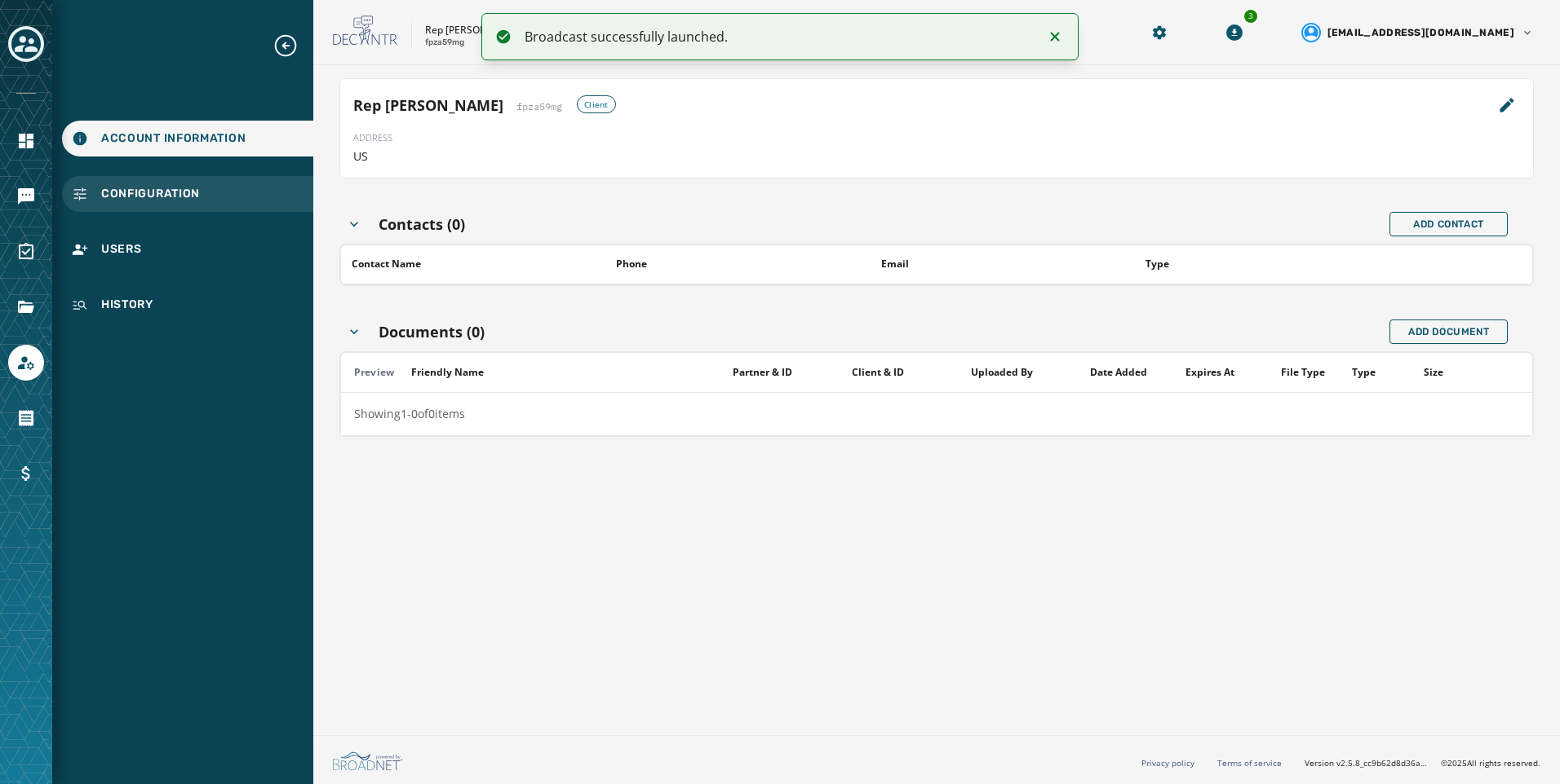
click at [148, 187] on span "Configuration" at bounding box center [151, 194] width 99 height 16
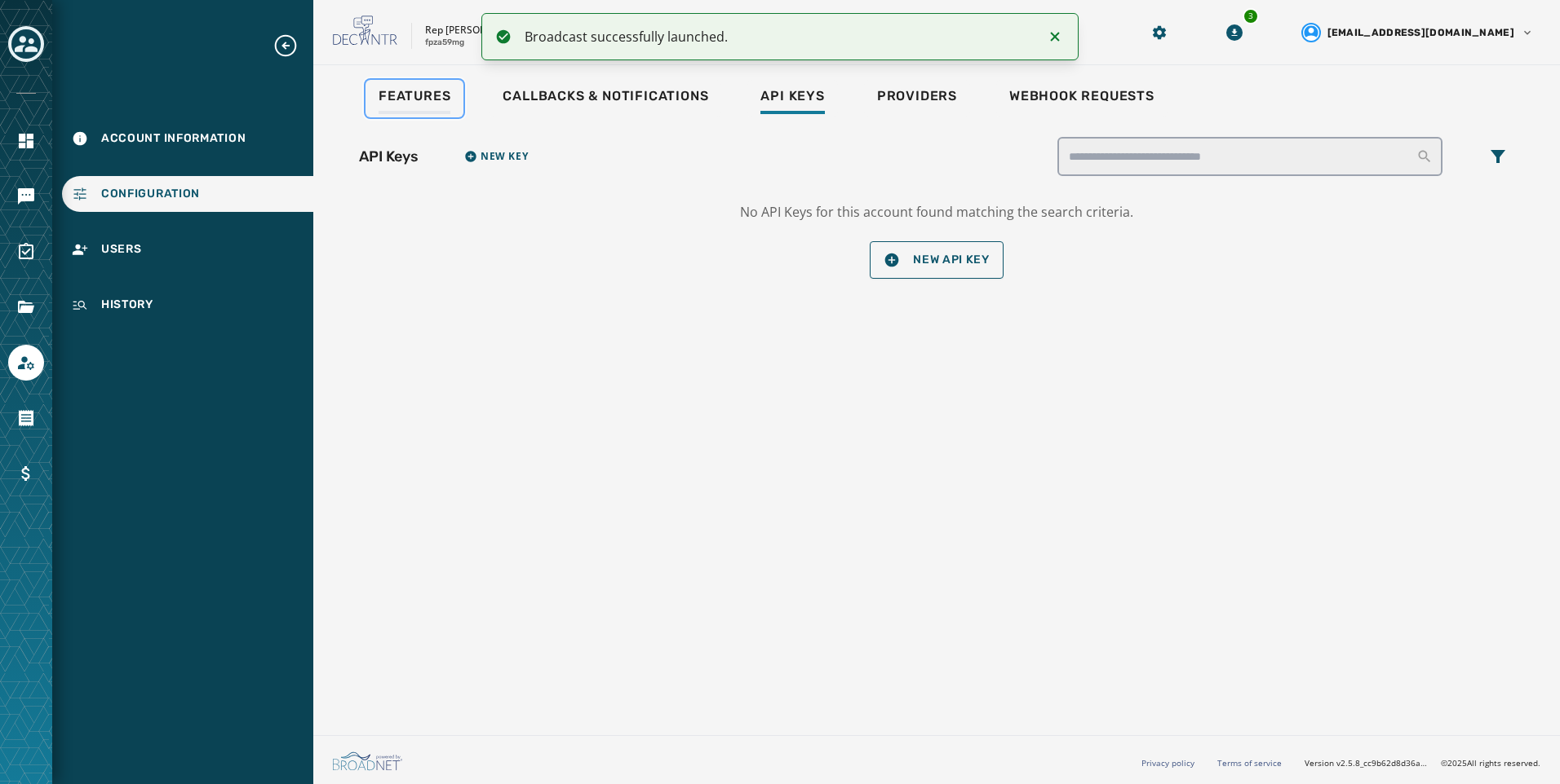
click at [415, 100] on span "Features" at bounding box center [414, 96] width 72 height 16
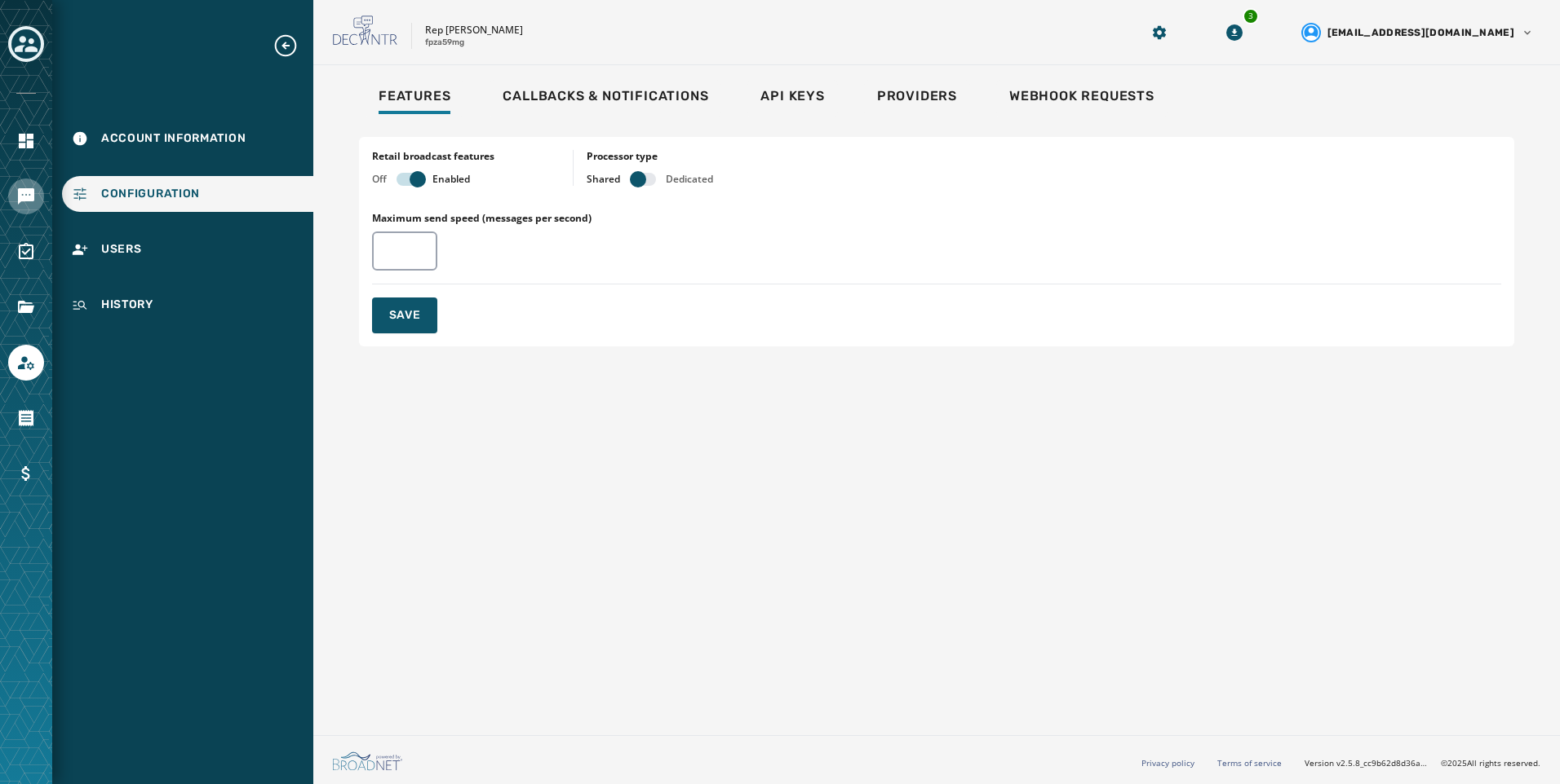
click at [34, 211] on link "Navigate to Messaging" at bounding box center [25, 196] width 36 height 36
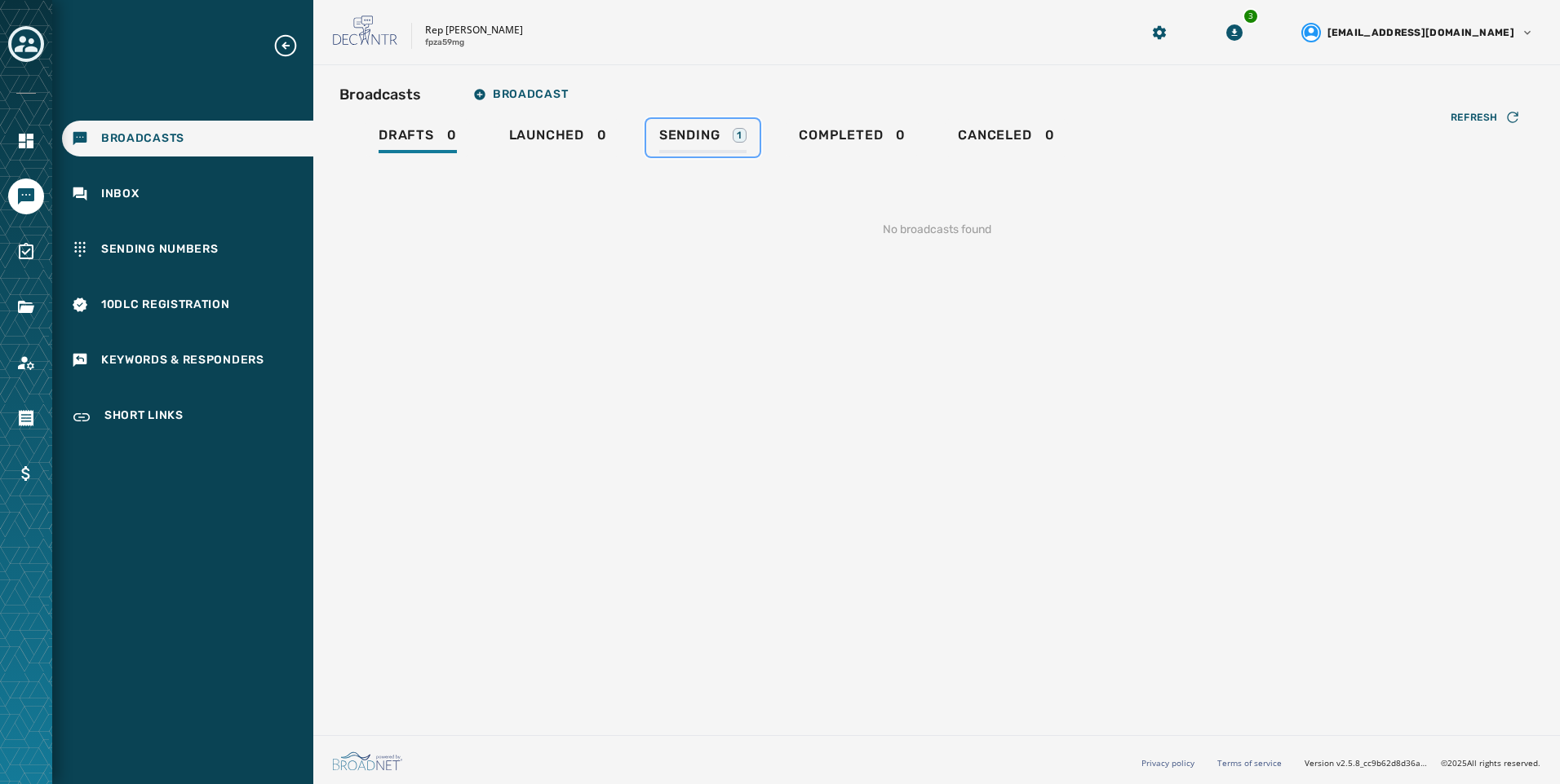
click at [702, 130] on span "Sending" at bounding box center [689, 135] width 62 height 16
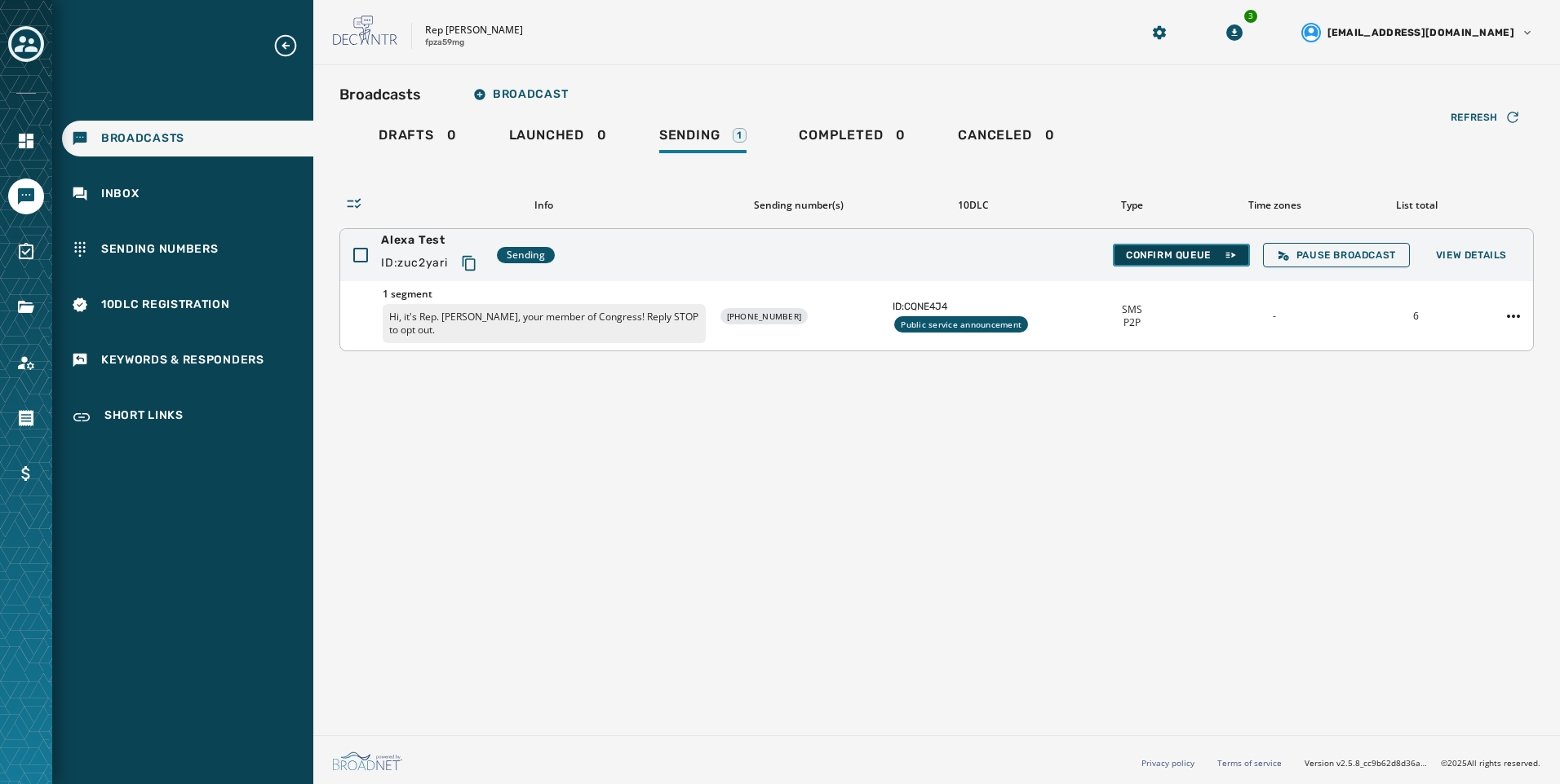
click at [1134, 253] on span "Confirm Queue" at bounding box center [1181, 255] width 111 height 13
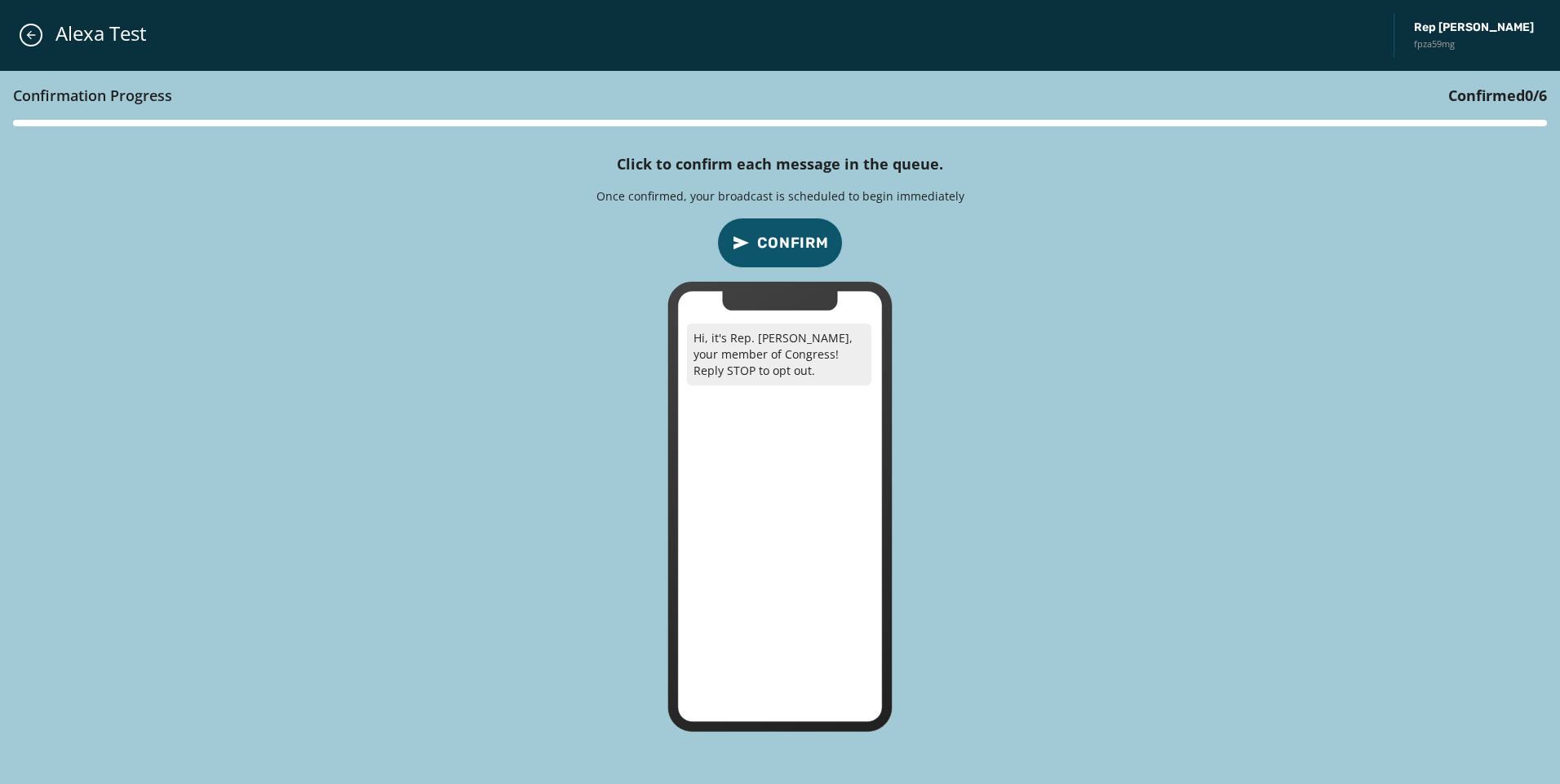
click at [739, 237] on icon "confirm-p2p-message-button" at bounding box center [740, 243] width 20 height 20
click at [740, 237] on icon "confirm-p2p-message-button" at bounding box center [740, 243] width 20 height 20
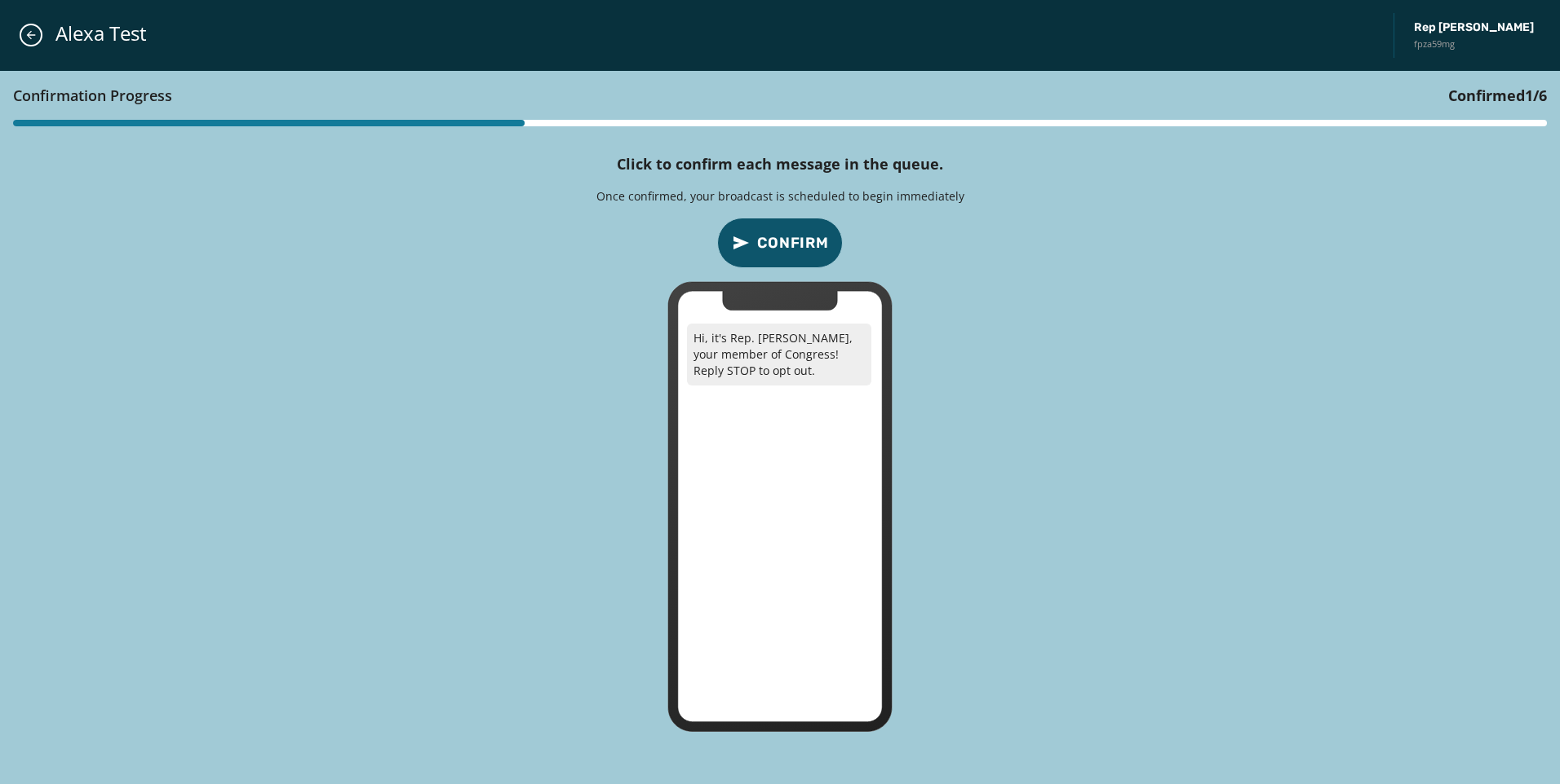
click at [740, 237] on icon "confirm-p2p-message-button" at bounding box center [740, 243] width 20 height 20
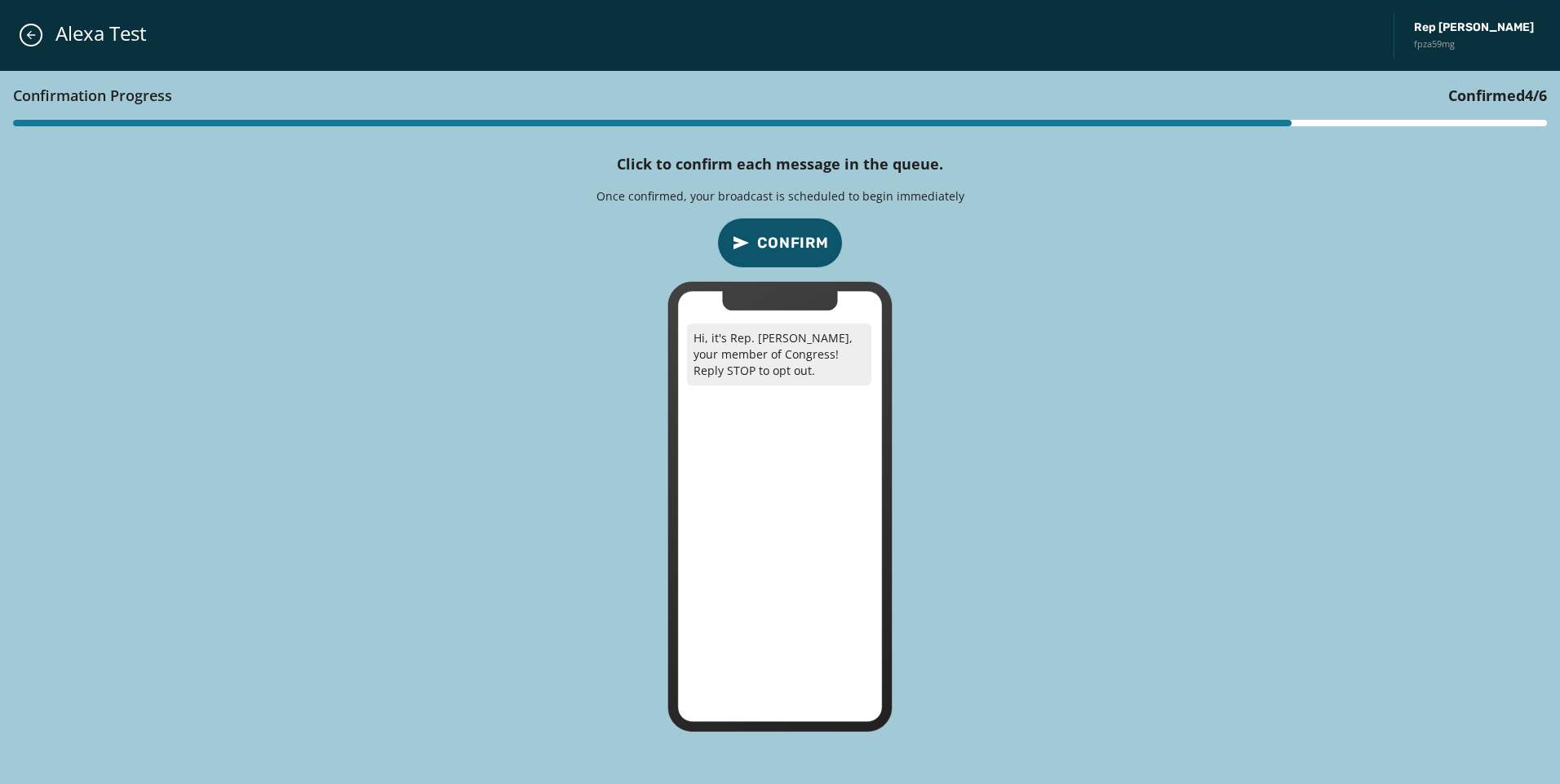
click at [740, 237] on icon "confirm-p2p-message-button" at bounding box center [740, 243] width 20 height 20
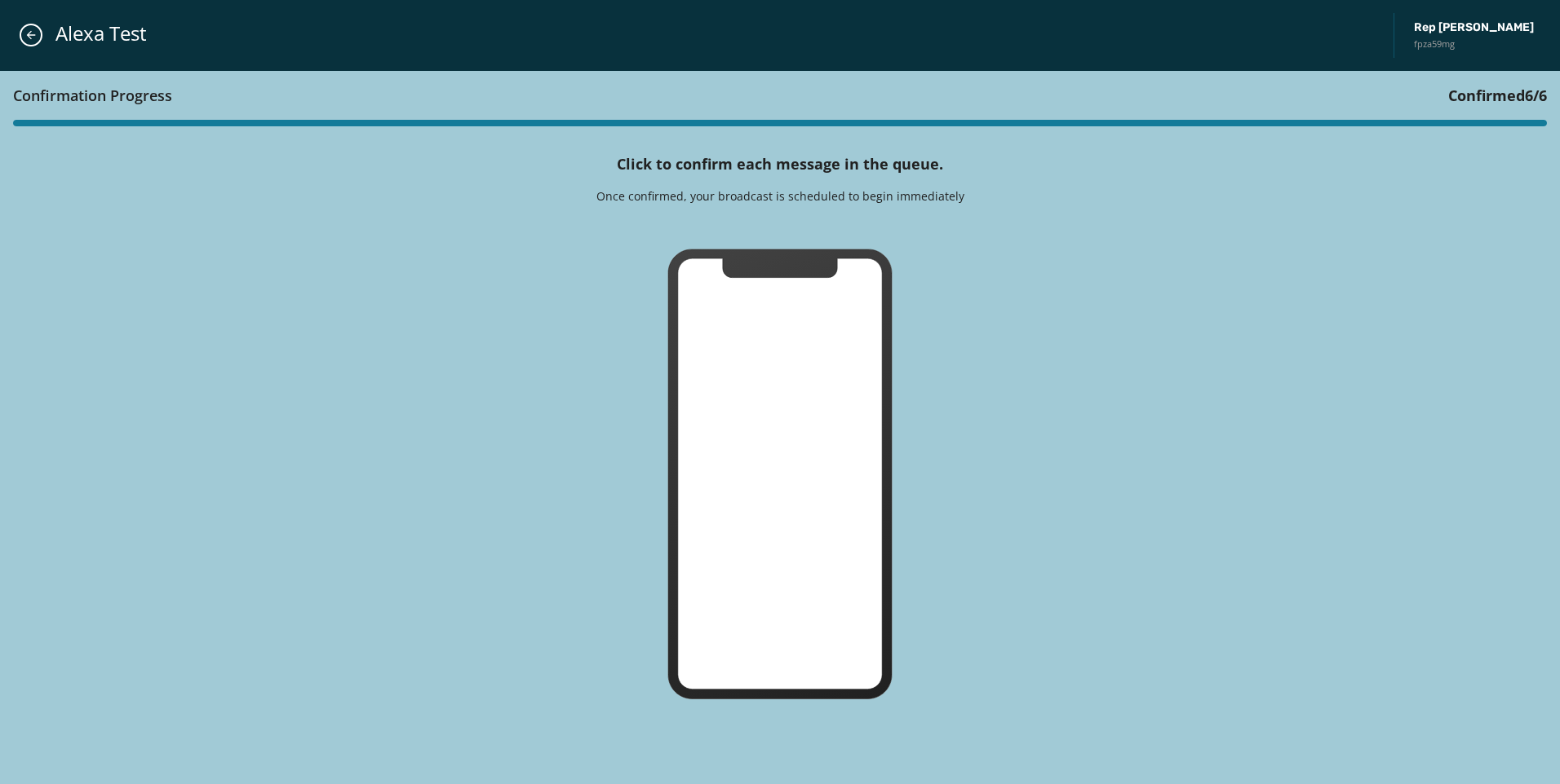
click at [740, 237] on div "Confirmation Progress Confirmed 6 / 6 Click to confirm each message in the queu…" at bounding box center [780, 428] width 1560 height 714
click at [27, 36] on icon "Close admin drawer" at bounding box center [30, 35] width 13 height 13
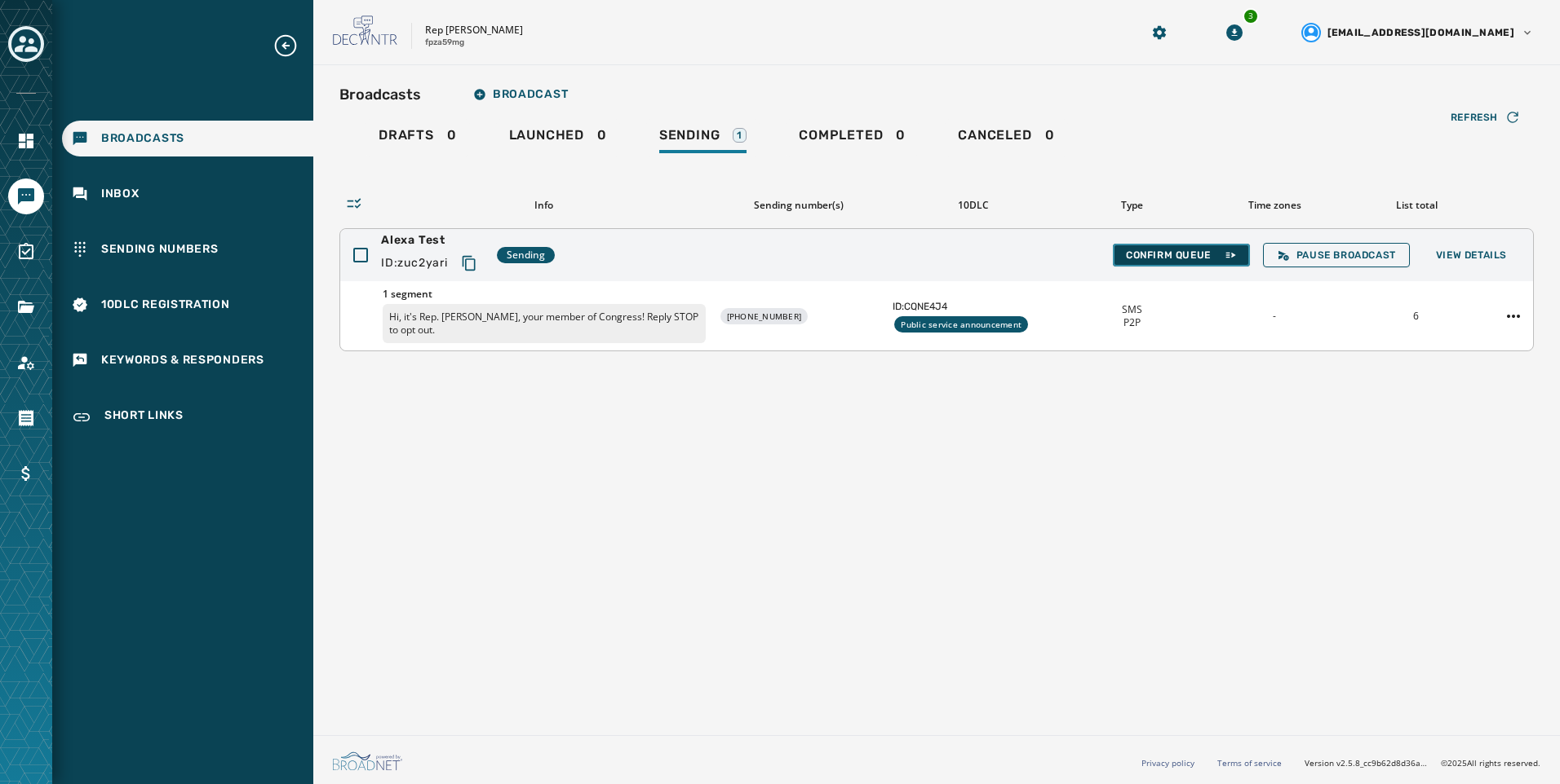
click at [1201, 264] on button "Confirm Queue" at bounding box center [1181, 255] width 137 height 23
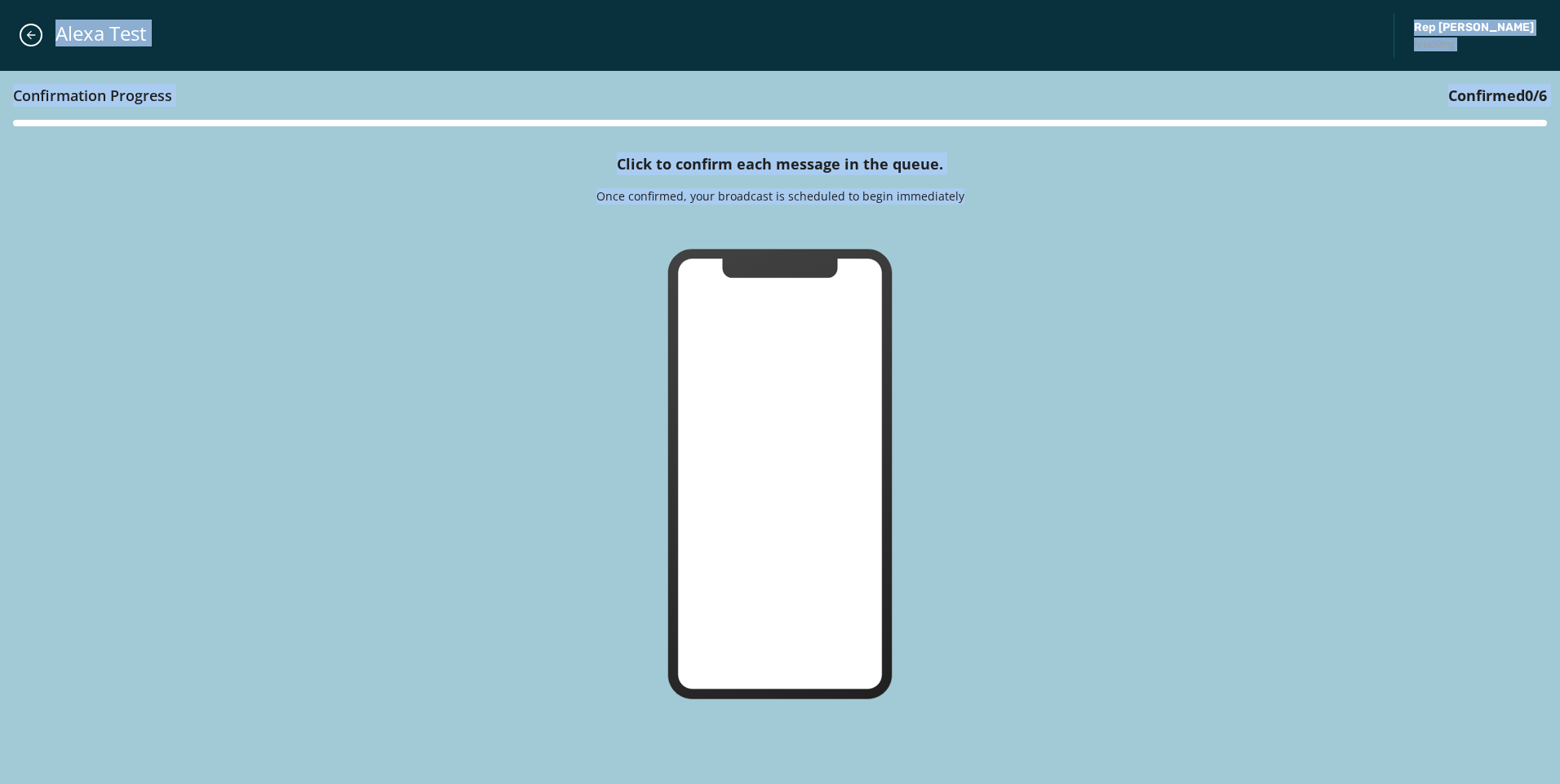
click at [1046, 256] on div "Confirmation Progress Confirmed 0 / 6 Click to confirm each message in the queu…" at bounding box center [780, 428] width 1560 height 714
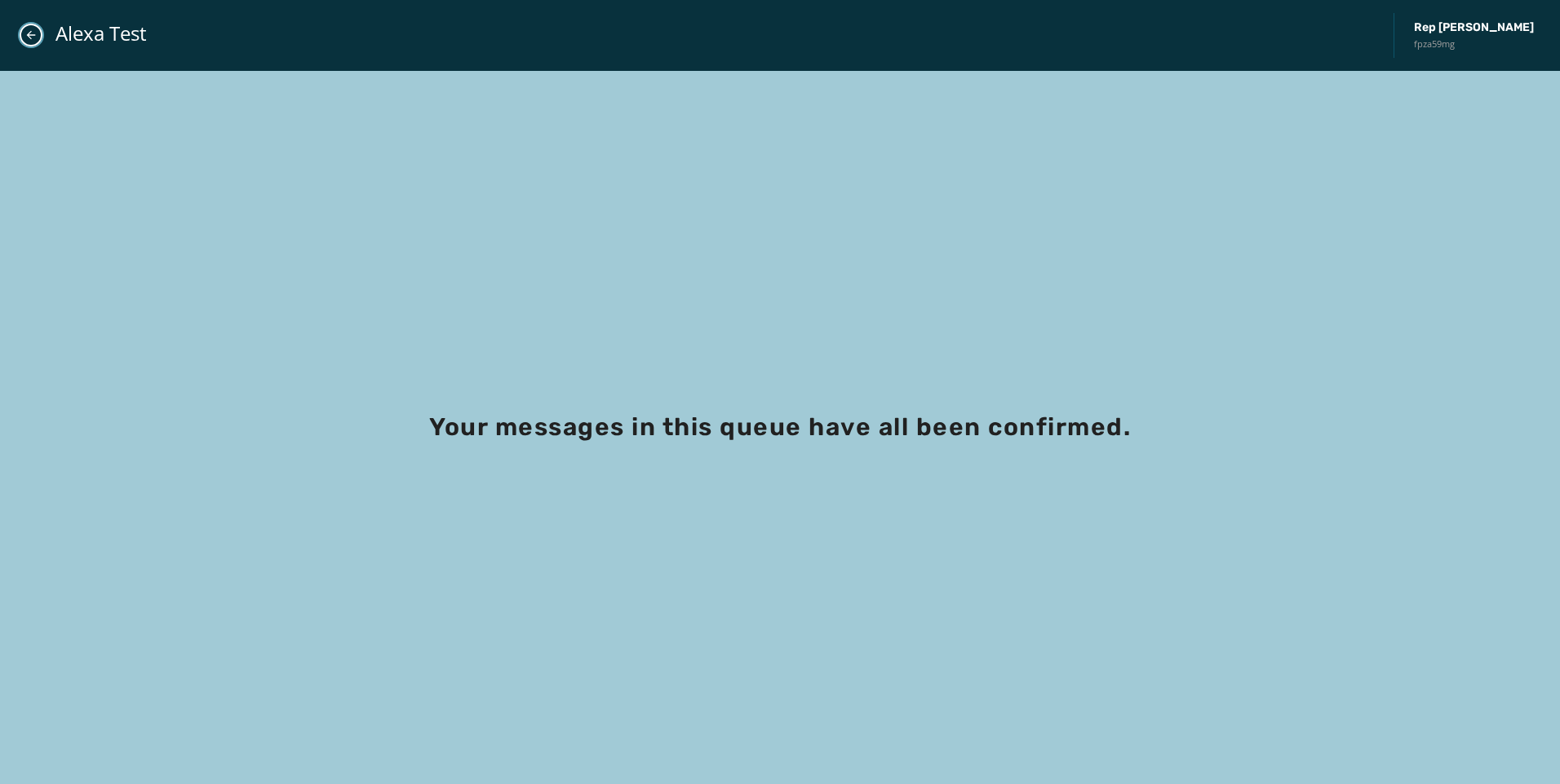
click at [33, 39] on icon "Close admin drawer" at bounding box center [30, 35] width 13 height 13
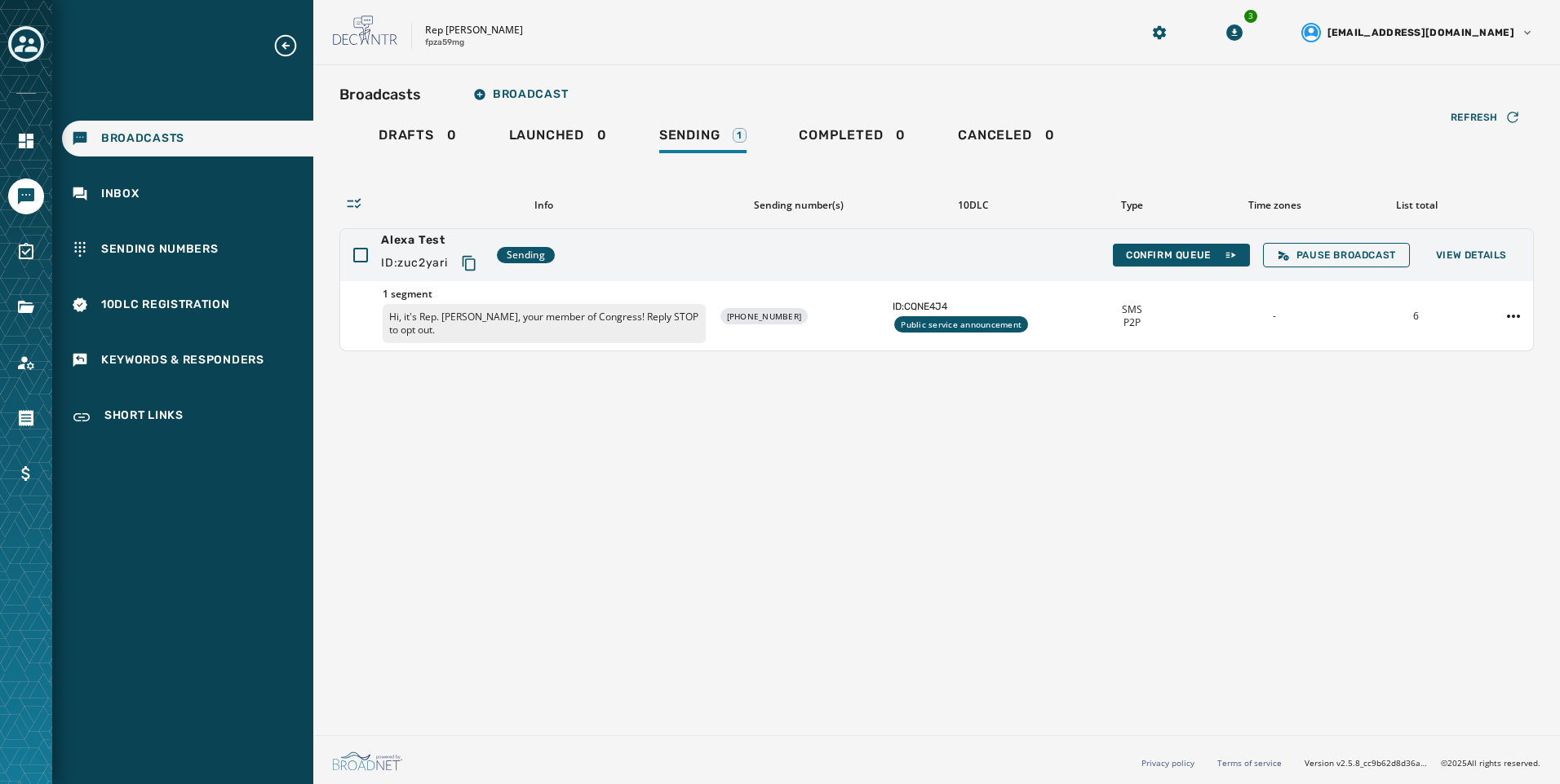
click at [889, 117] on div "Broadcasts Broadcast Drafts 0 Launched 0 Sending 1 Completed 0 Canceled 0 Refre…" at bounding box center [937, 214] width 1194 height 273
click at [870, 144] on div "Completed 0" at bounding box center [851, 140] width 107 height 26
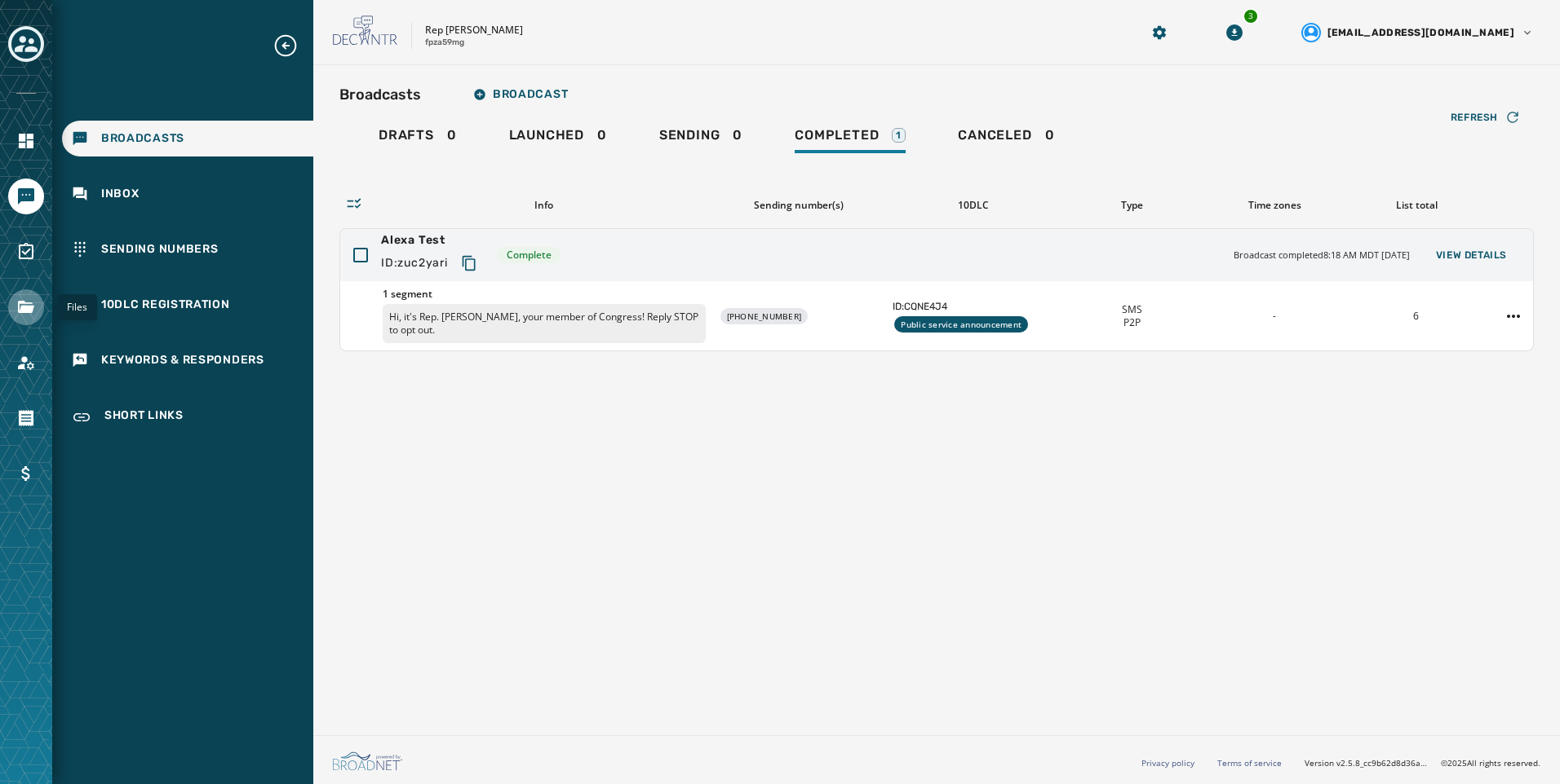
click at [33, 323] on link "Navigate to Files" at bounding box center [25, 307] width 36 height 36
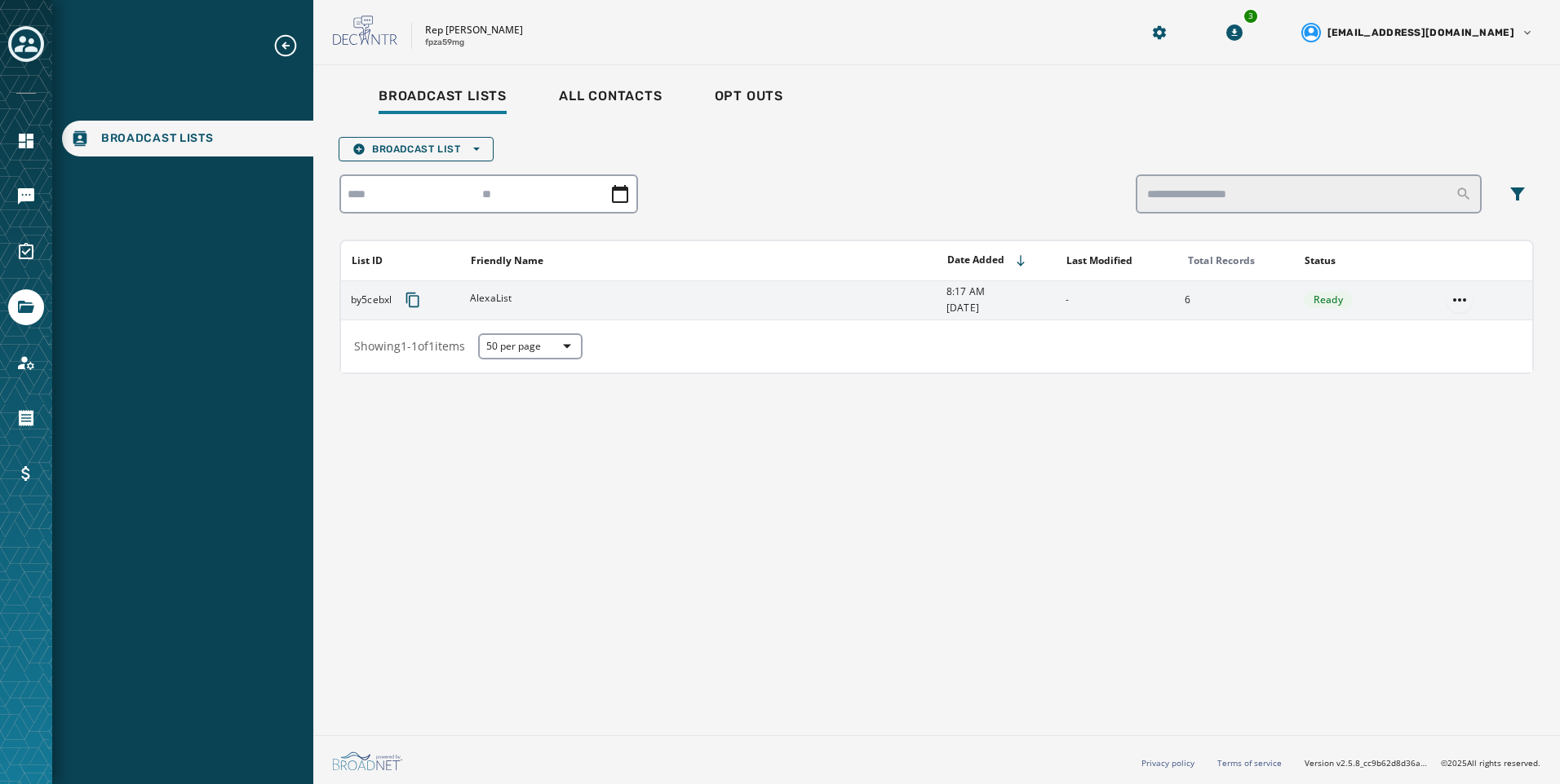
click at [1463, 298] on html "Broadcast Lists Skip To Main Content Rep [PERSON_NAME] fpza59mg 3 [EMAIL_ADDRES…" at bounding box center [780, 392] width 1560 height 784
click at [1465, 367] on div "Delete list" at bounding box center [1459, 359] width 74 height 26
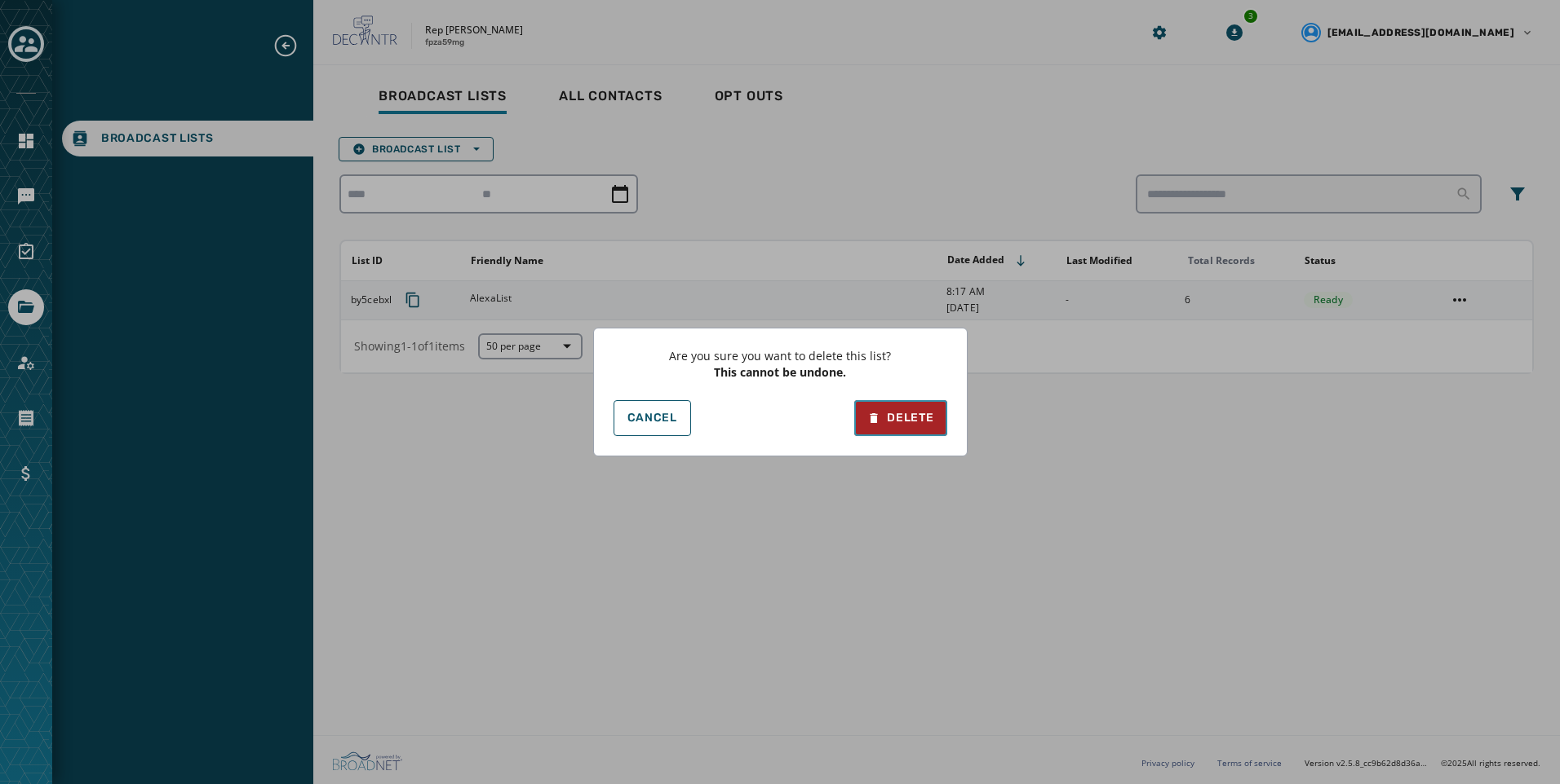
click at [886, 409] on button "Delete" at bounding box center [900, 418] width 92 height 36
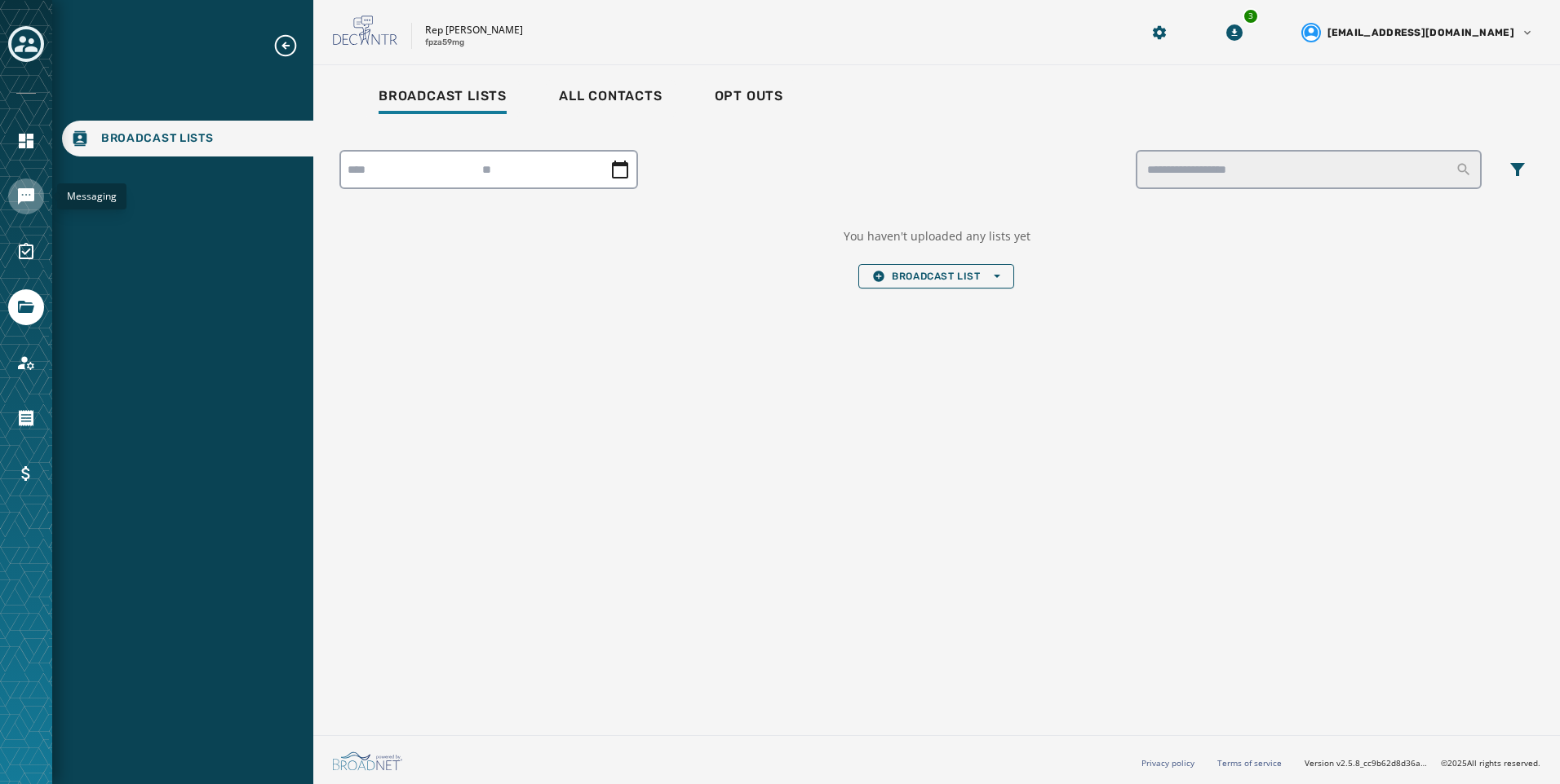
drag, startPoint x: 26, startPoint y: 210, endPoint x: 36, endPoint y: 210, distance: 10.0
click at [26, 210] on link "Navigate to Messaging" at bounding box center [25, 196] width 36 height 36
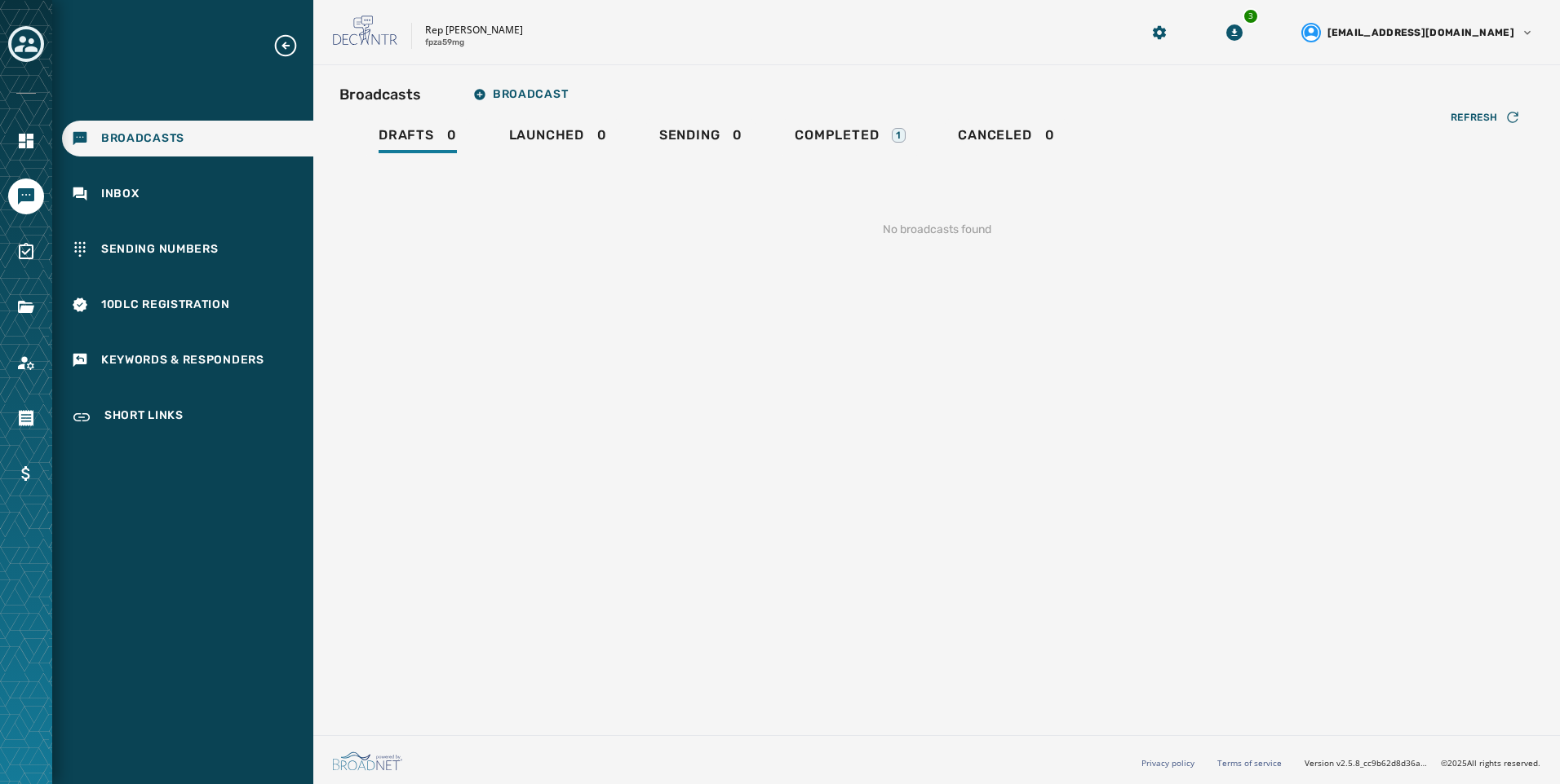
click at [898, 118] on div "Broadcasts Broadcast Drafts 0 Launched 0 Sending 0 Completed 1 Canceled 0 Refre…" at bounding box center [937, 171] width 1194 height 186
click at [886, 132] on div "Completed 1" at bounding box center [850, 140] width 111 height 26
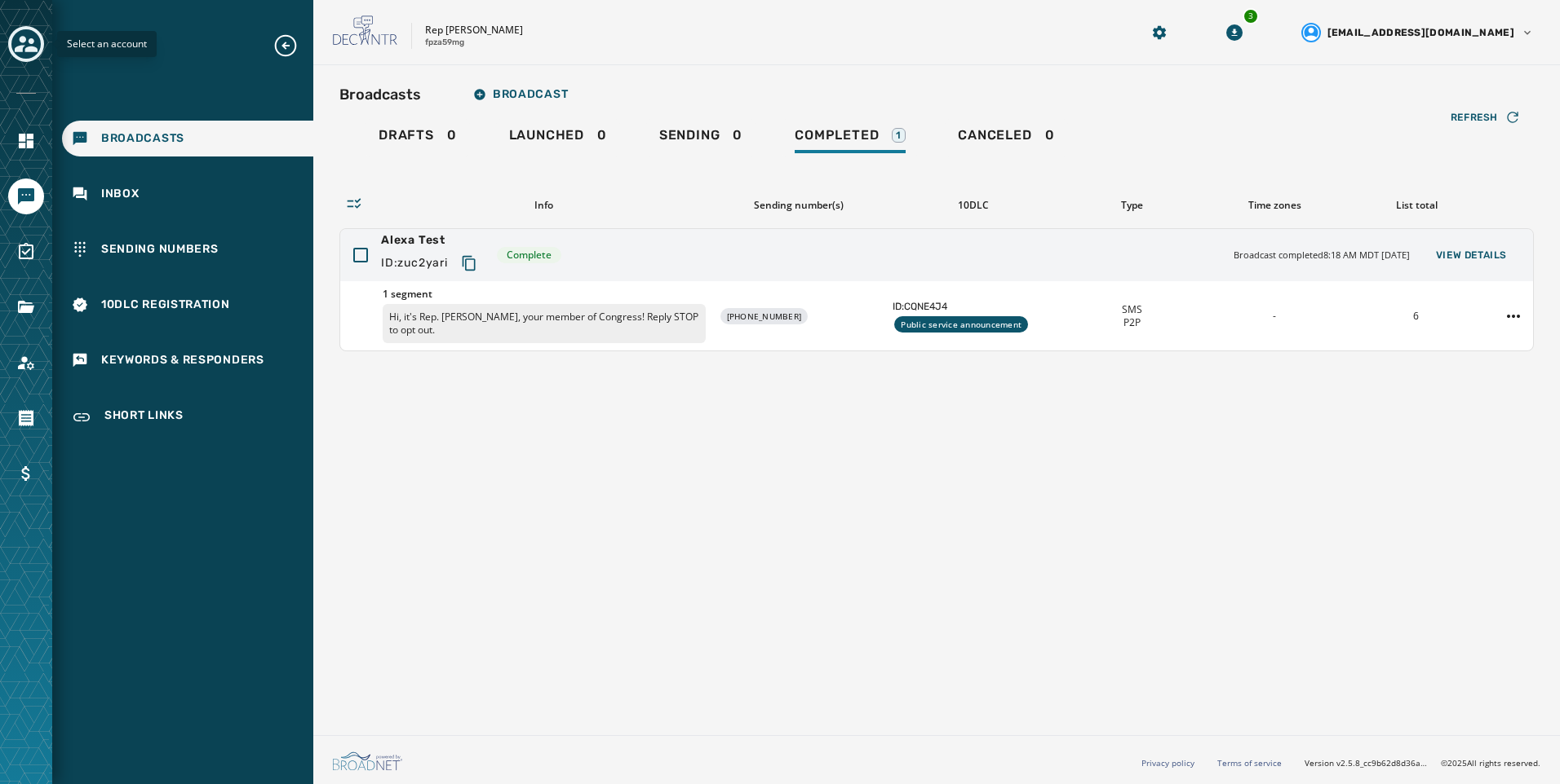
click at [34, 42] on icon "Toggle account select drawer" at bounding box center [26, 43] width 23 height 16
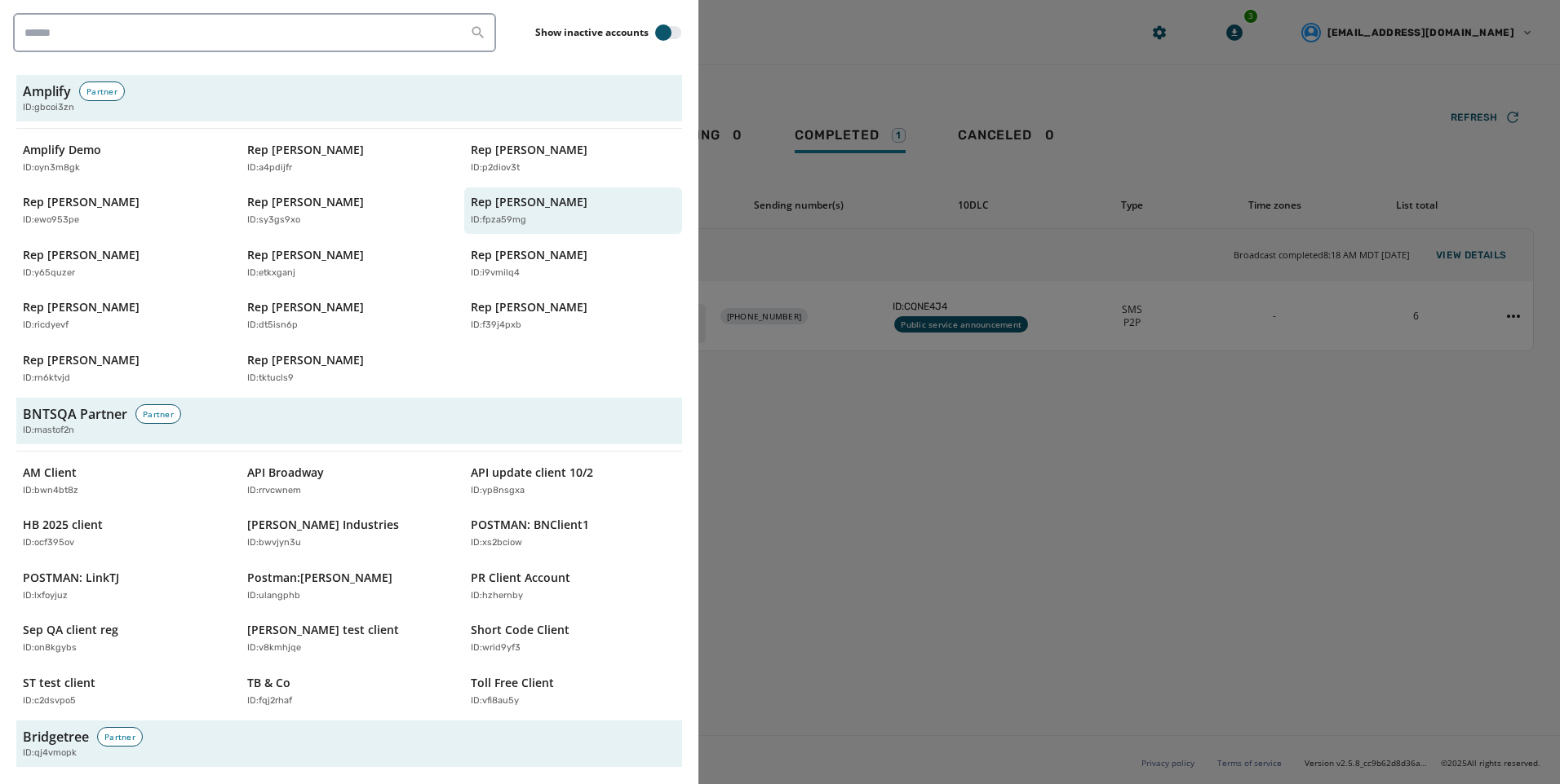
click at [850, 394] on div at bounding box center [780, 392] width 1560 height 784
